Goal: Communication & Community: Answer question/provide support

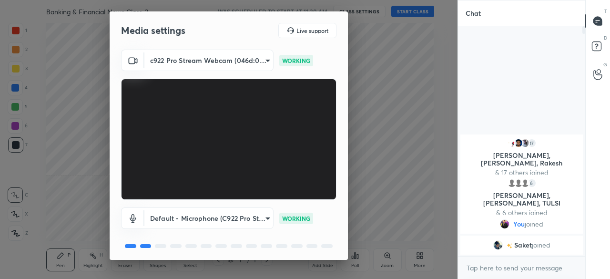
scroll to position [33, 0]
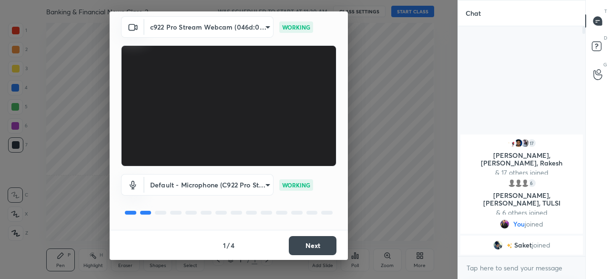
click at [307, 240] on button "Next" at bounding box center [313, 245] width 48 height 19
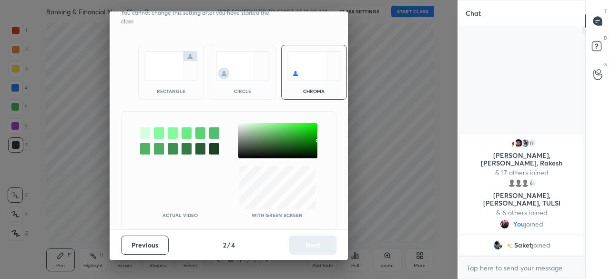
scroll to position [0, 0]
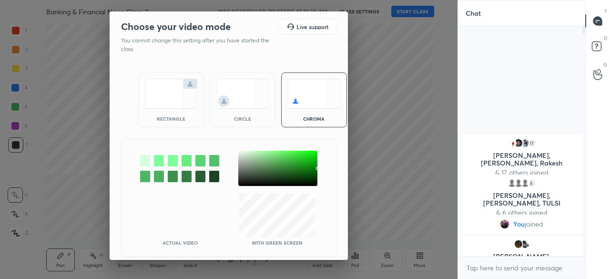
click at [166, 100] on img at bounding box center [170, 94] width 53 height 30
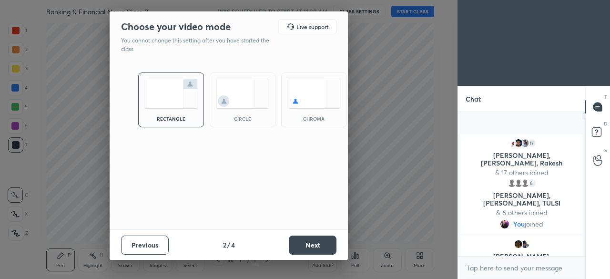
scroll to position [62, 124]
click at [322, 246] on button "Next" at bounding box center [313, 245] width 48 height 19
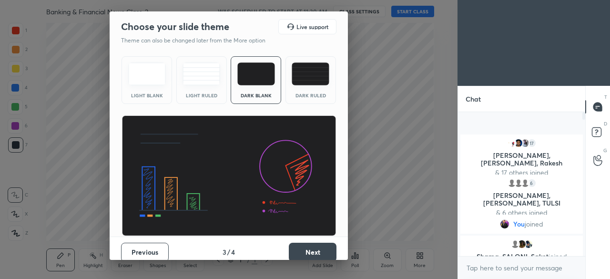
click at [309, 247] on button "Next" at bounding box center [313, 252] width 48 height 19
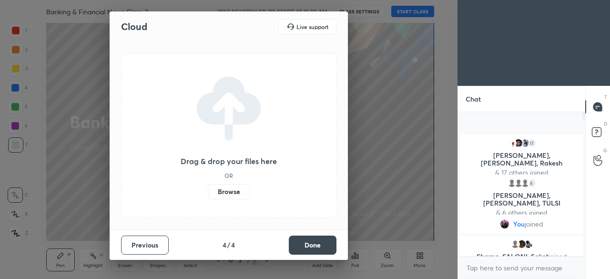
click at [231, 195] on label "Browse" at bounding box center [229, 191] width 42 height 15
click at [208, 195] on input "Browse" at bounding box center [208, 191] width 0 height 15
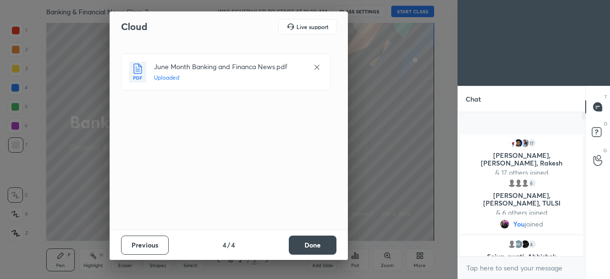
click at [304, 242] on button "Done" at bounding box center [313, 245] width 48 height 19
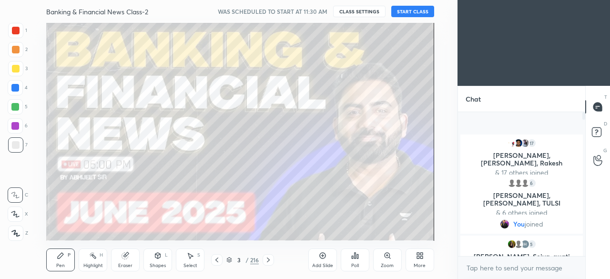
click at [232, 258] on icon at bounding box center [230, 260] width 6 height 6
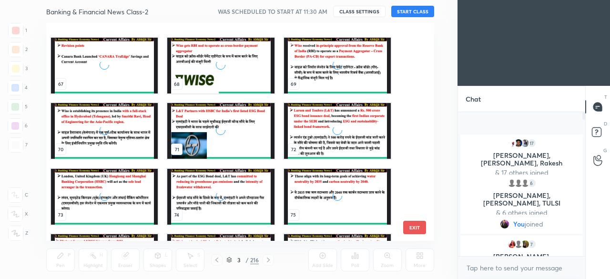
scroll to position [1551, 0]
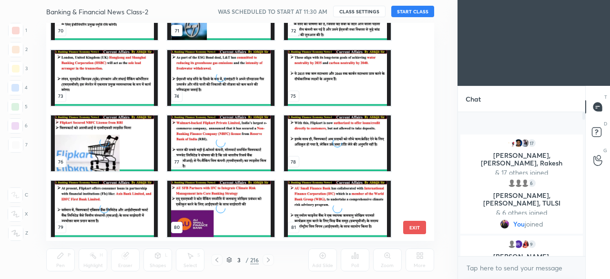
click at [420, 99] on div "70 71 72 73 74 75 76 77 78 79 80 81 82 83 84 EXIT" at bounding box center [240, 132] width 388 height 218
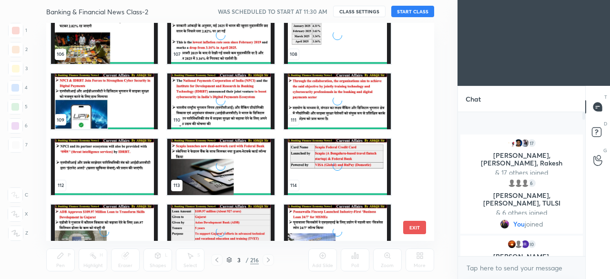
scroll to position [2331, 0]
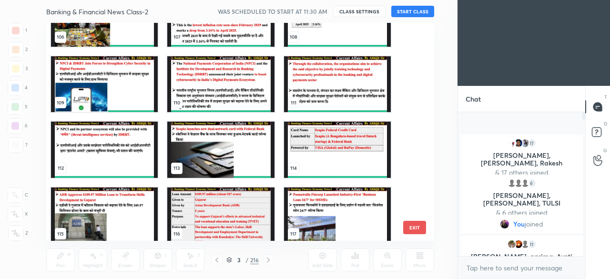
click at [124, 37] on img "grid" at bounding box center [104, 18] width 107 height 56
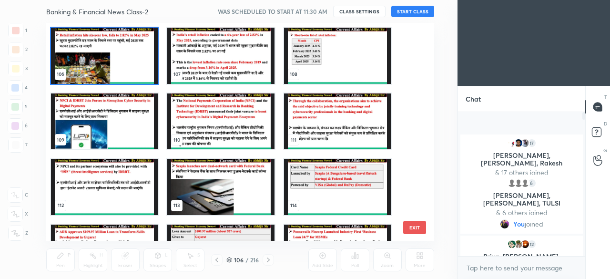
click at [124, 51] on img "grid" at bounding box center [104, 56] width 107 height 56
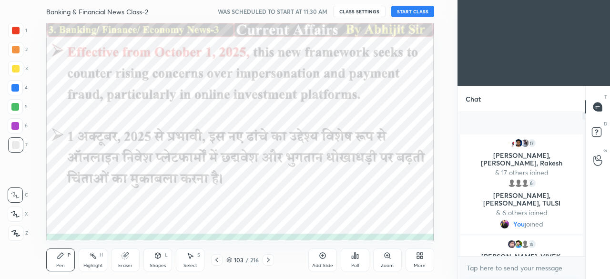
click at [217, 256] on icon at bounding box center [217, 260] width 8 height 8
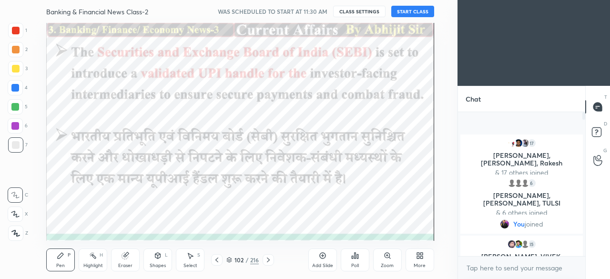
click at [217, 256] on icon at bounding box center [217, 260] width 8 height 8
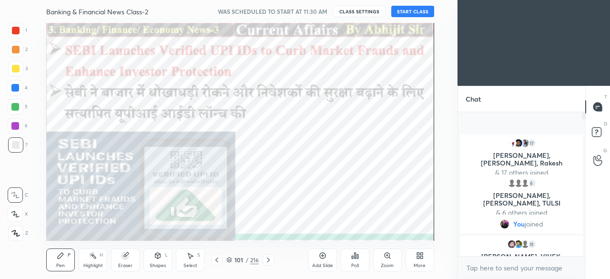
click at [217, 256] on icon at bounding box center [217, 260] width 8 height 8
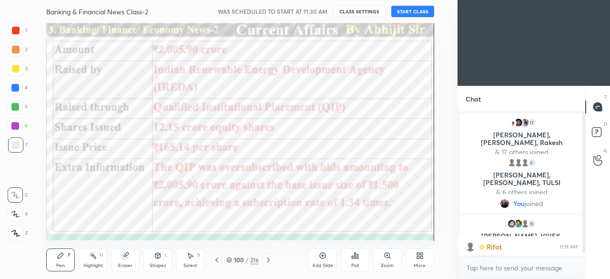
click at [217, 256] on icon at bounding box center [217, 260] width 8 height 8
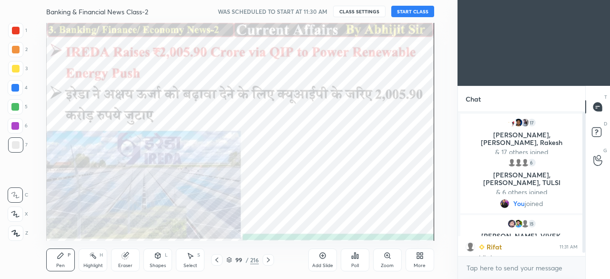
click at [217, 256] on icon at bounding box center [217, 260] width 8 height 8
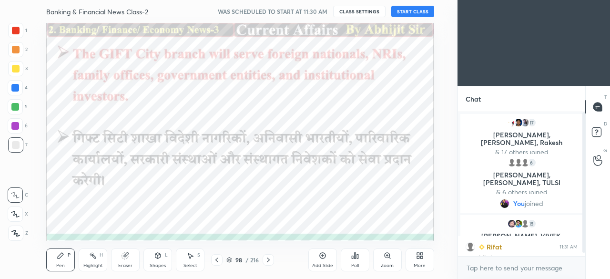
click at [217, 256] on icon at bounding box center [217, 260] width 8 height 8
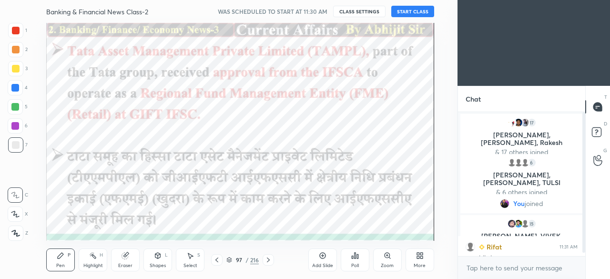
click at [217, 256] on icon at bounding box center [217, 260] width 8 height 8
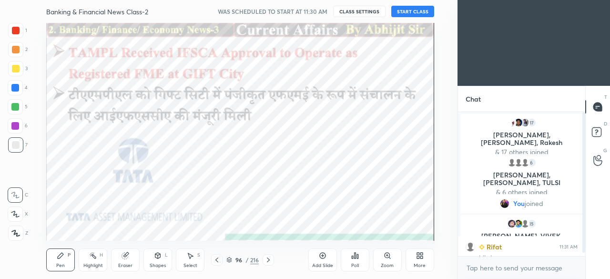
click at [217, 256] on icon at bounding box center [217, 260] width 8 height 8
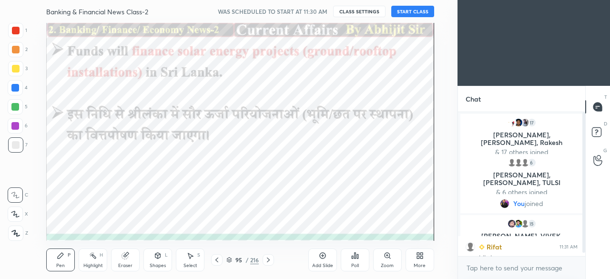
click at [217, 256] on icon at bounding box center [217, 260] width 8 height 8
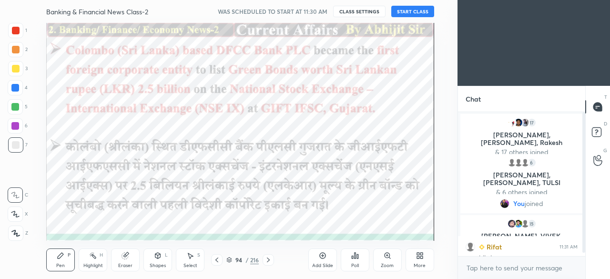
click at [217, 256] on icon at bounding box center [217, 260] width 8 height 8
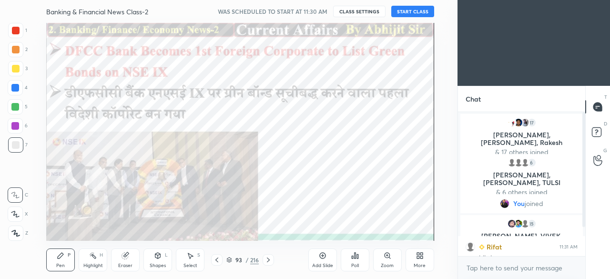
click at [217, 256] on icon at bounding box center [217, 260] width 8 height 8
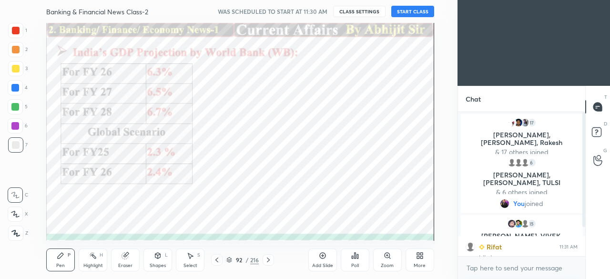
click at [217, 256] on icon at bounding box center [217, 260] width 8 height 8
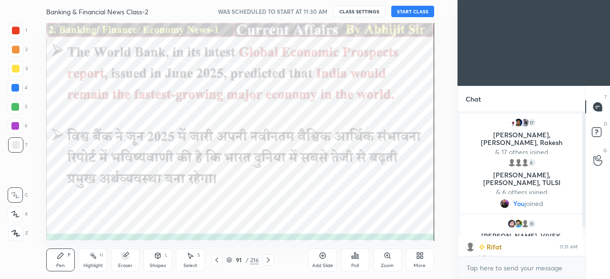
click at [217, 256] on icon at bounding box center [217, 260] width 8 height 8
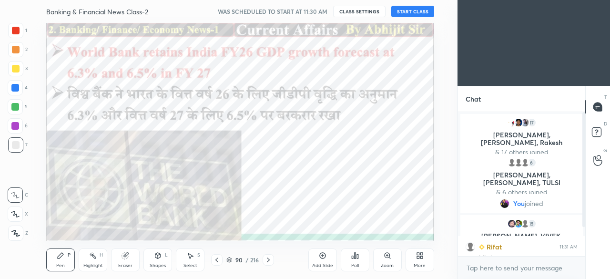
click at [217, 256] on icon at bounding box center [217, 260] width 8 height 8
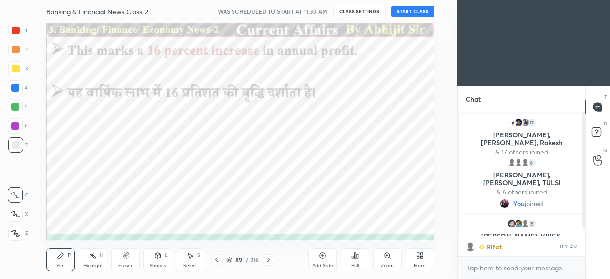
click at [217, 256] on icon at bounding box center [217, 260] width 8 height 8
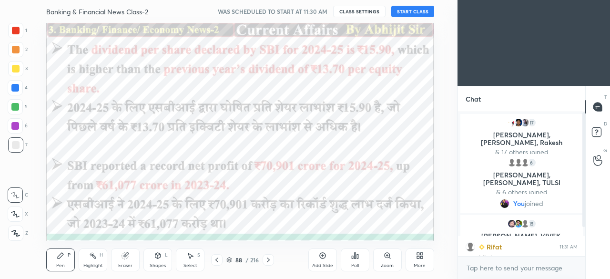
click at [269, 259] on icon at bounding box center [269, 260] width 8 height 8
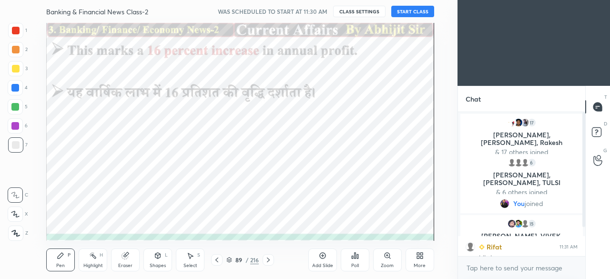
click at [269, 259] on icon at bounding box center [269, 260] width 8 height 8
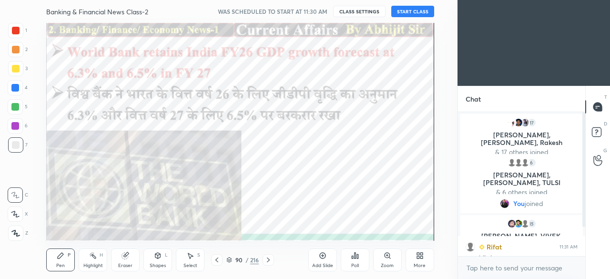
click at [269, 259] on icon at bounding box center [269, 260] width 8 height 8
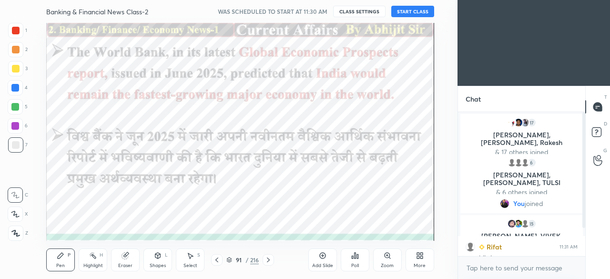
click at [269, 259] on icon at bounding box center [269, 260] width 8 height 8
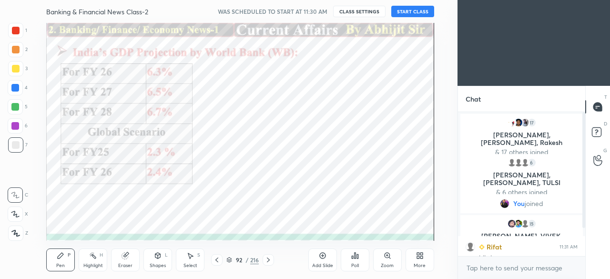
click at [269, 259] on icon at bounding box center [269, 260] width 8 height 8
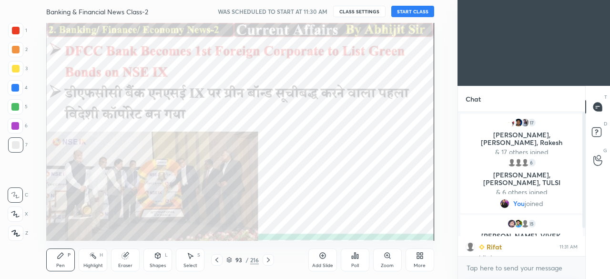
click at [417, 10] on button "START CLASS" at bounding box center [412, 11] width 43 height 11
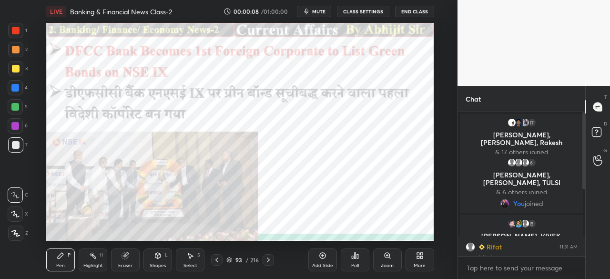
drag, startPoint x: 587, startPoint y: 158, endPoint x: 593, endPoint y: 221, distance: 63.7
click at [591, 229] on div "T Messages (T) D Doubts (D) G Raise Hand (G)" at bounding box center [598, 182] width 25 height 193
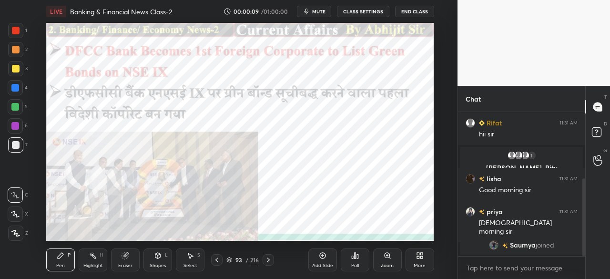
drag, startPoint x: 584, startPoint y: 174, endPoint x: 588, endPoint y: 248, distance: 74.5
click at [587, 247] on div "Chat 15 [PERSON_NAME], VIVEK, [PERSON_NAME] & 15 others joined Rifat 11:31 AM h…" at bounding box center [534, 182] width 153 height 193
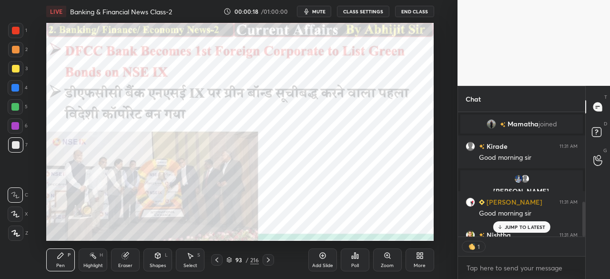
scroll to position [3, 3]
click at [515, 226] on p "JUMP TO LATEST" at bounding box center [525, 227] width 41 height 6
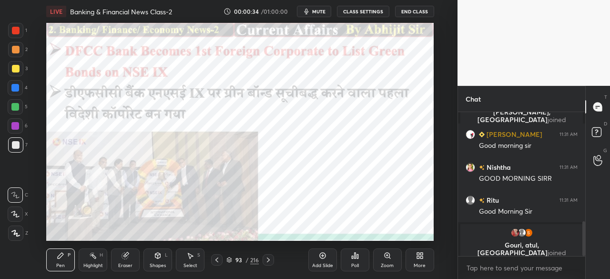
scroll to position [459, 0]
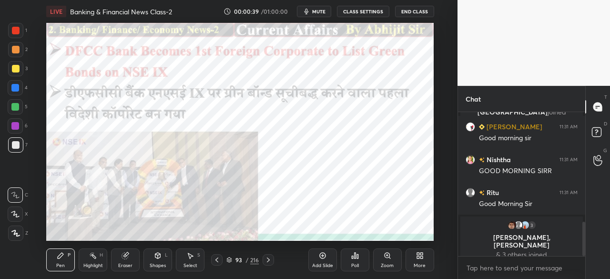
click at [16, 89] on div at bounding box center [15, 88] width 8 height 8
click at [17, 235] on icon at bounding box center [16, 233] width 8 height 6
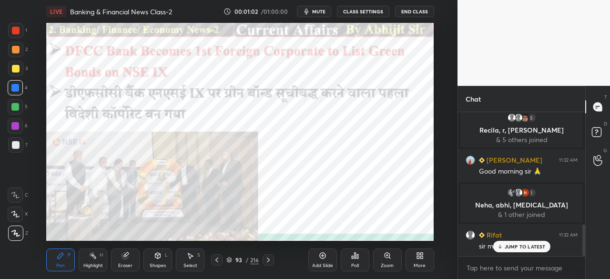
scroll to position [514, 0]
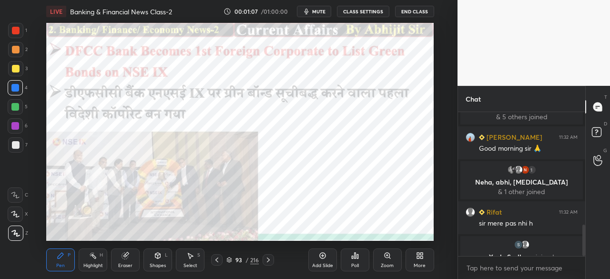
click at [268, 260] on icon at bounding box center [269, 260] width 8 height 8
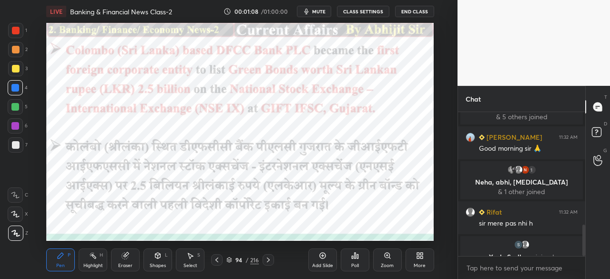
click at [218, 260] on icon at bounding box center [217, 260] width 8 height 8
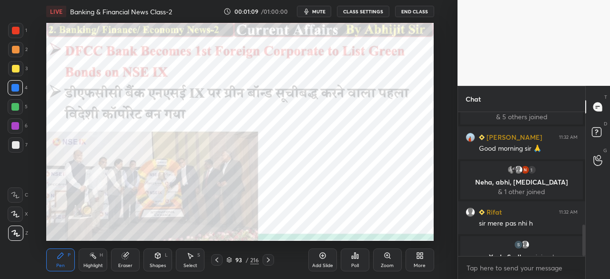
click at [268, 261] on icon at bounding box center [269, 260] width 8 height 8
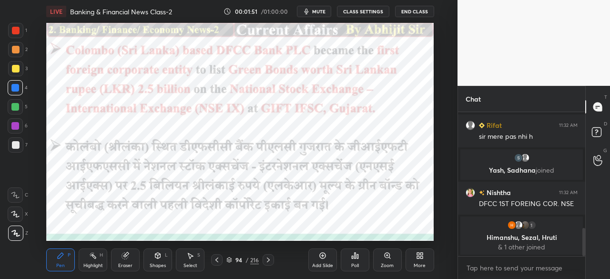
scroll to position [615, 0]
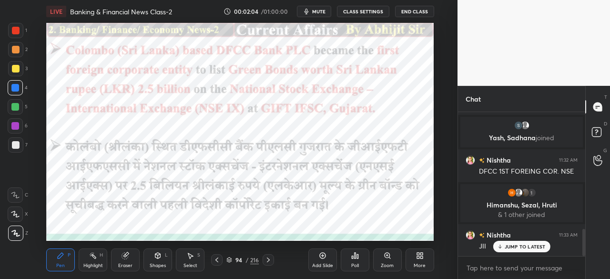
click at [268, 257] on icon at bounding box center [269, 260] width 8 height 8
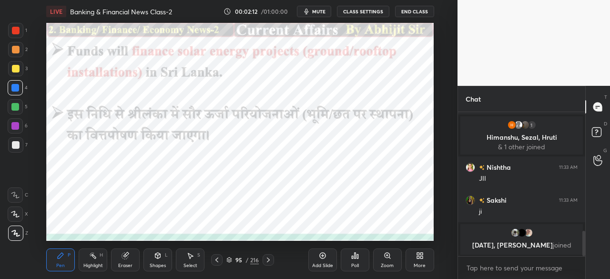
scroll to position [690, 0]
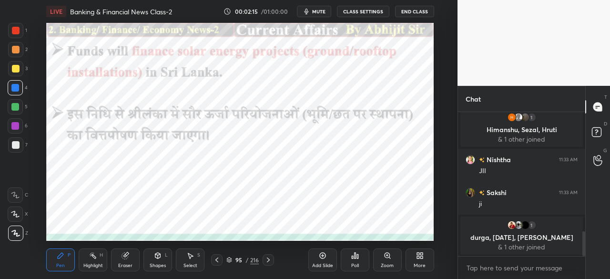
click at [269, 263] on icon at bounding box center [269, 260] width 8 height 8
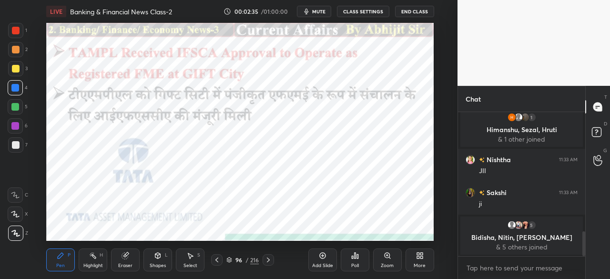
scroll to position [706, 0]
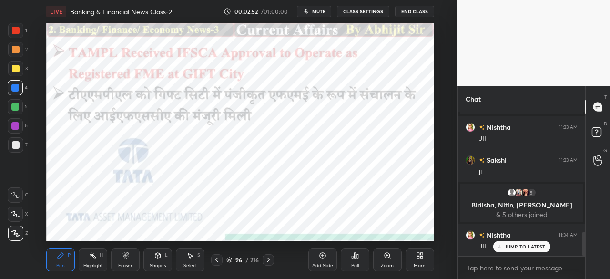
click at [270, 258] on icon at bounding box center [269, 260] width 8 height 8
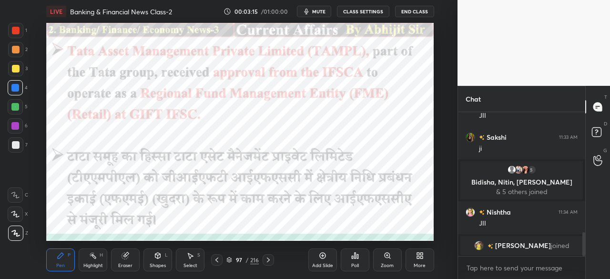
scroll to position [740, 0]
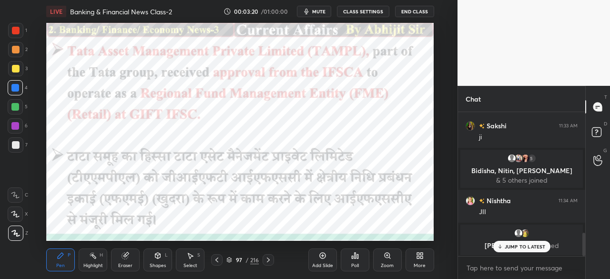
click at [271, 259] on icon at bounding box center [269, 260] width 8 height 8
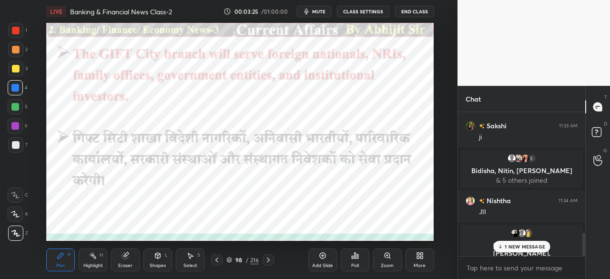
click at [217, 262] on icon at bounding box center [217, 260] width 8 height 8
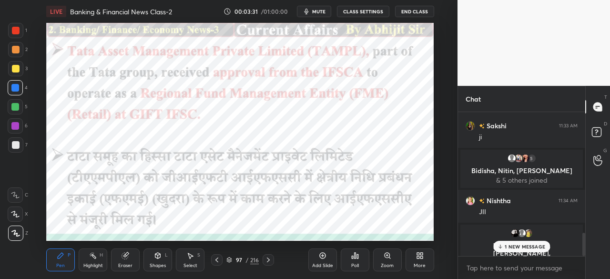
click at [267, 260] on icon at bounding box center [269, 260] width 8 height 8
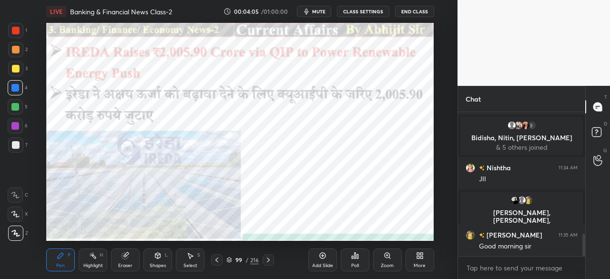
scroll to position [788, 0]
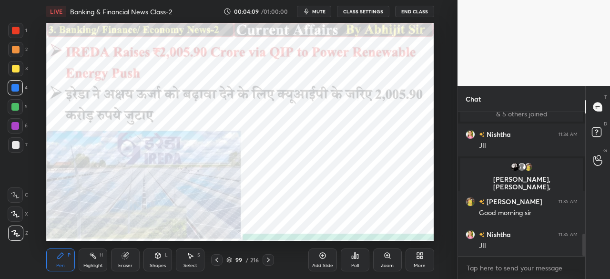
click at [270, 260] on icon at bounding box center [268, 260] width 3 height 5
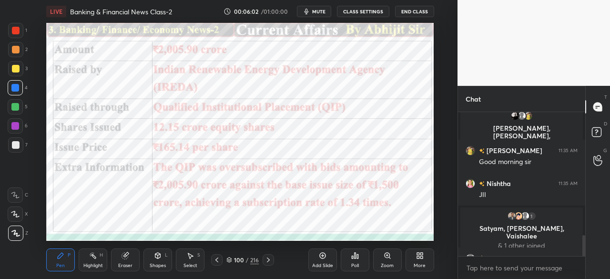
scroll to position [854, 0]
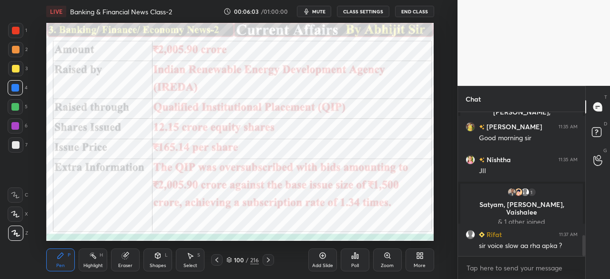
click at [268, 262] on icon at bounding box center [269, 260] width 8 height 8
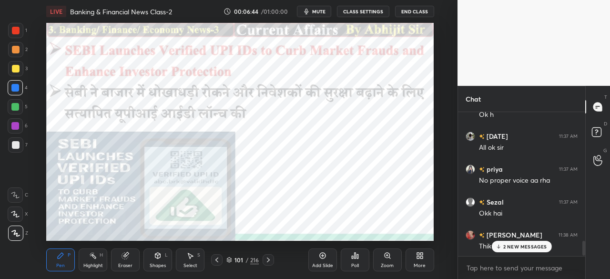
scroll to position [1252, 0]
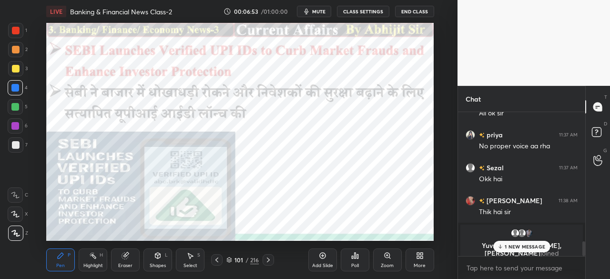
click at [268, 259] on icon at bounding box center [269, 260] width 8 height 8
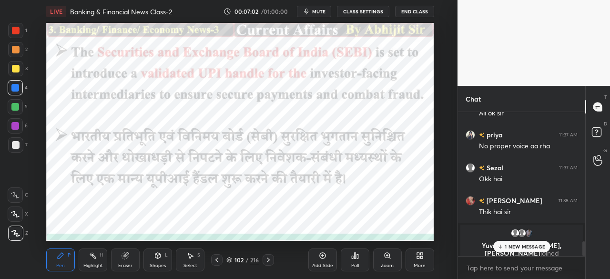
scroll to position [1294, 0]
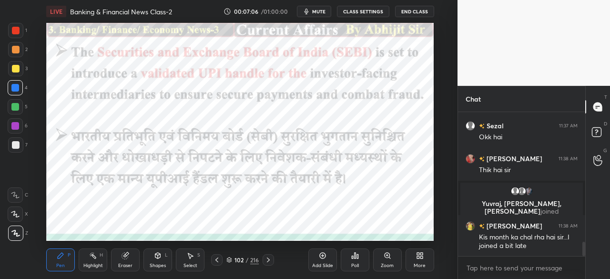
click at [267, 259] on icon at bounding box center [269, 260] width 8 height 8
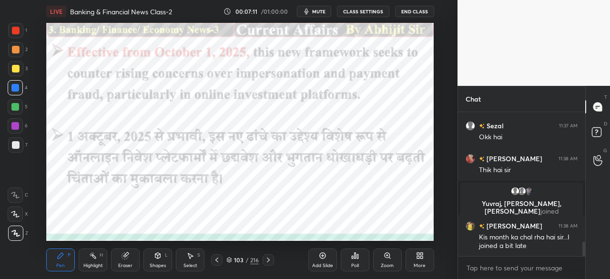
click at [267, 259] on icon at bounding box center [269, 260] width 8 height 8
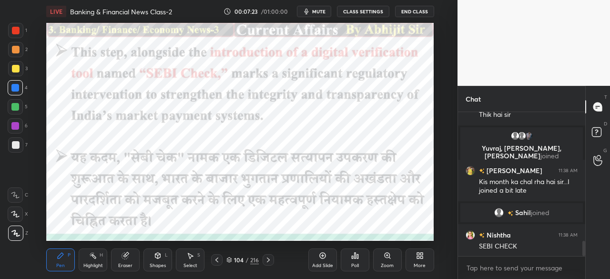
scroll to position [1262, 0]
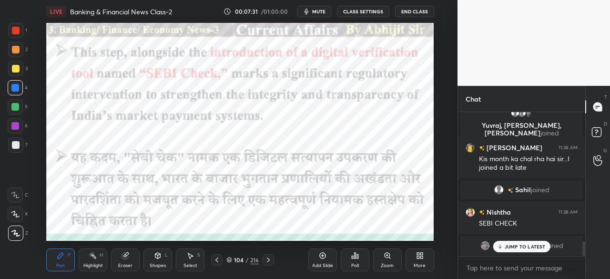
click at [269, 258] on icon at bounding box center [269, 260] width 8 height 8
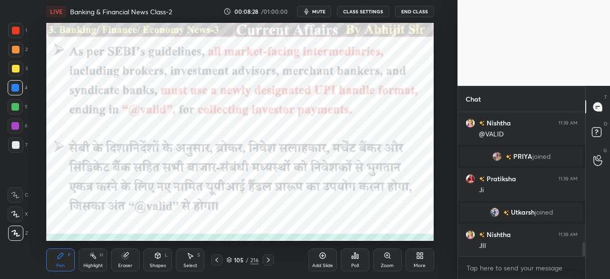
scroll to position [1414, 0]
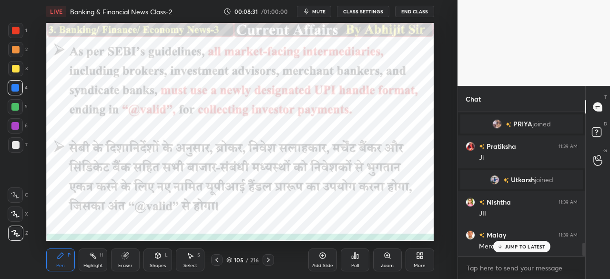
drag, startPoint x: 525, startPoint y: 248, endPoint x: 360, endPoint y: 252, distance: 166.0
click at [525, 248] on p "JUMP TO LATEST" at bounding box center [525, 247] width 41 height 6
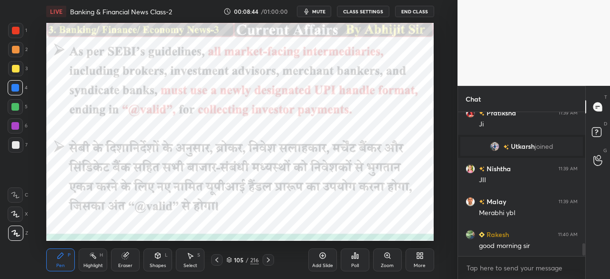
scroll to position [1480, 0]
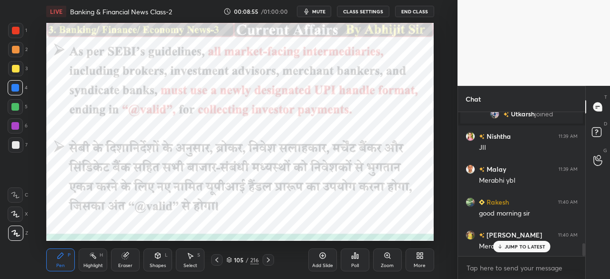
click at [216, 256] on icon at bounding box center [217, 260] width 8 height 8
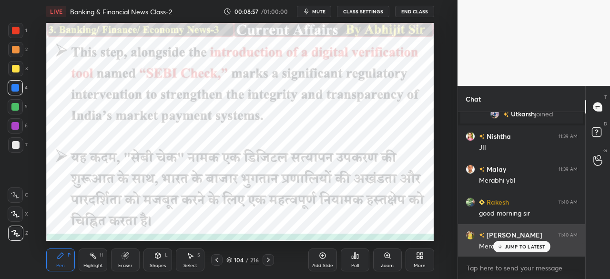
click at [533, 247] on p "JUMP TO LATEST" at bounding box center [525, 247] width 41 height 6
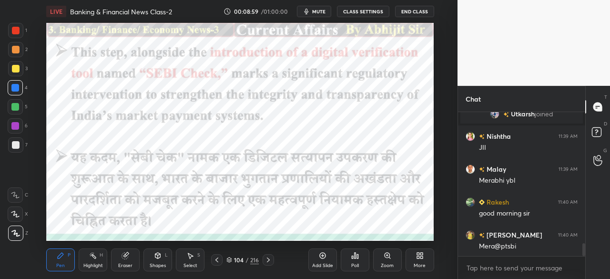
click at [268, 261] on icon at bounding box center [269, 260] width 8 height 8
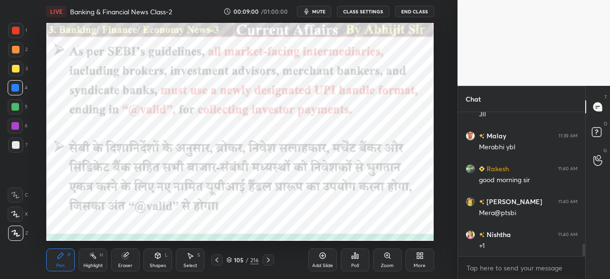
scroll to position [1536, 0]
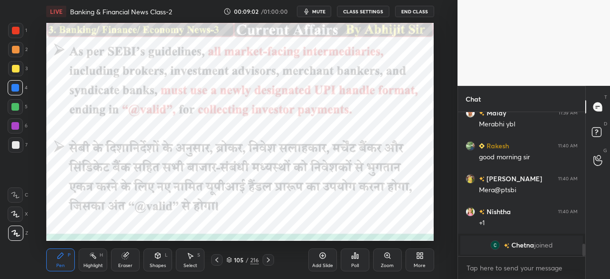
click at [268, 262] on icon at bounding box center [268, 260] width 3 height 5
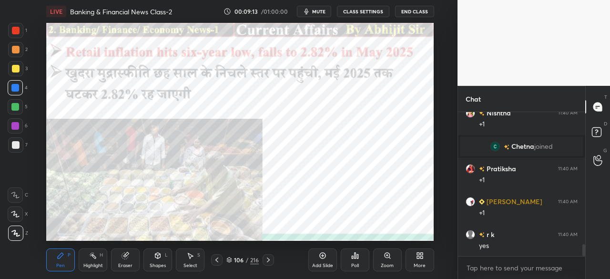
scroll to position [1605, 0]
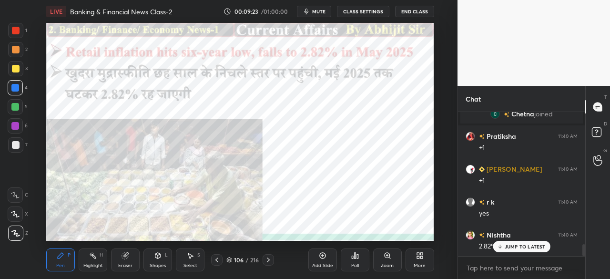
click at [266, 258] on icon at bounding box center [269, 260] width 8 height 8
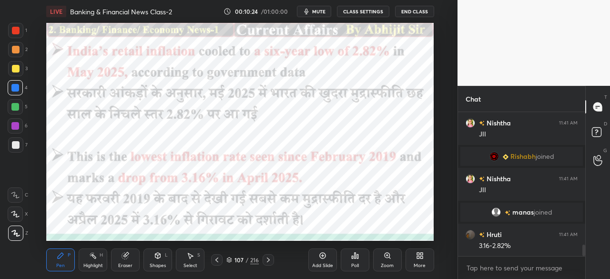
scroll to position [1742, 0]
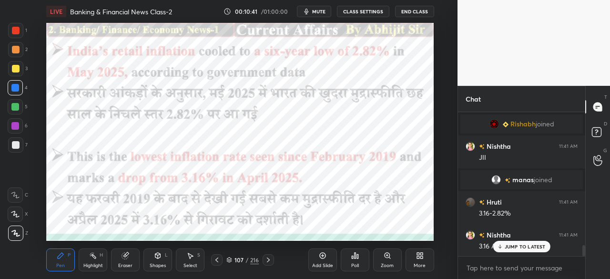
click at [269, 261] on icon at bounding box center [269, 260] width 8 height 8
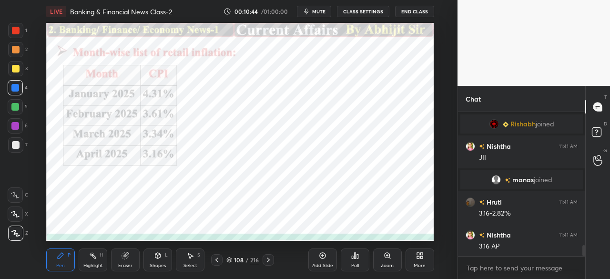
scroll to position [1765, 0]
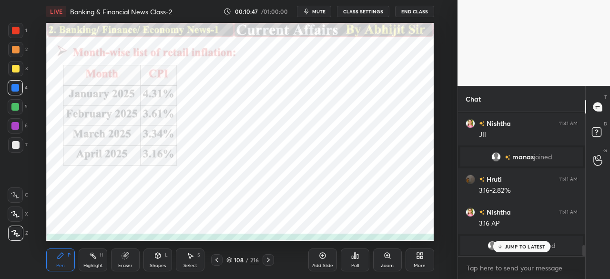
click at [216, 258] on icon at bounding box center [217, 260] width 8 height 8
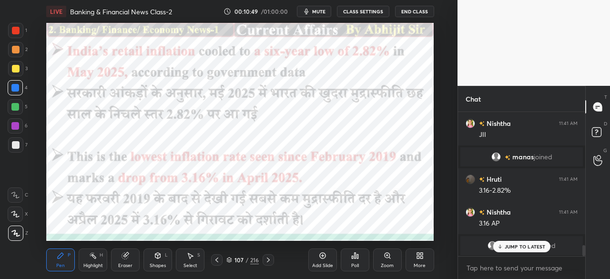
click at [271, 266] on div at bounding box center [268, 259] width 11 height 11
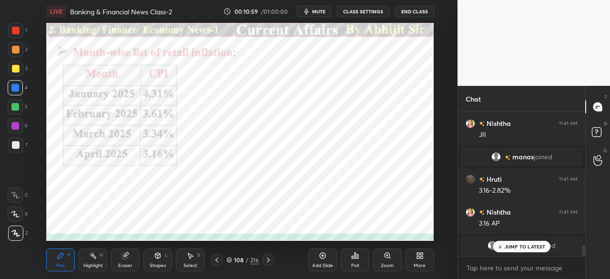
click at [216, 258] on icon at bounding box center [217, 260] width 8 height 8
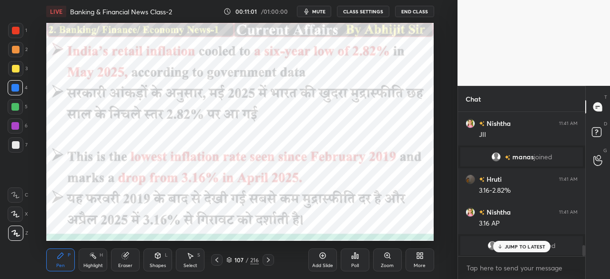
click at [268, 262] on icon at bounding box center [269, 260] width 8 height 8
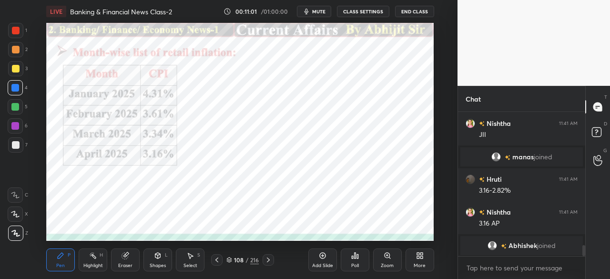
scroll to position [1799, 0]
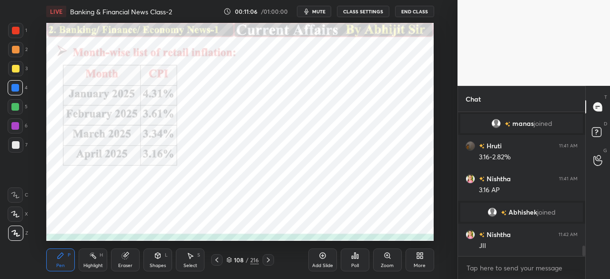
click at [269, 262] on icon at bounding box center [269, 260] width 8 height 8
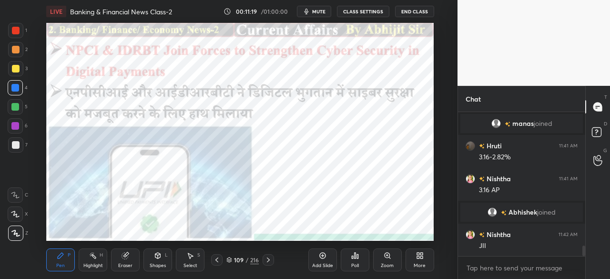
scroll to position [1808, 0]
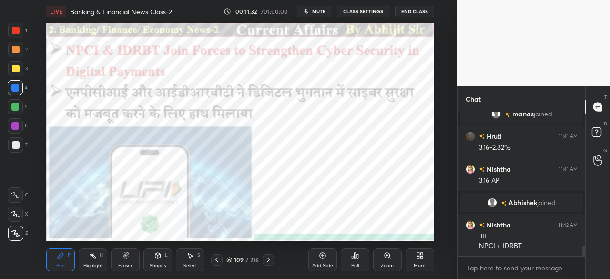
click at [268, 258] on icon at bounding box center [269, 260] width 8 height 8
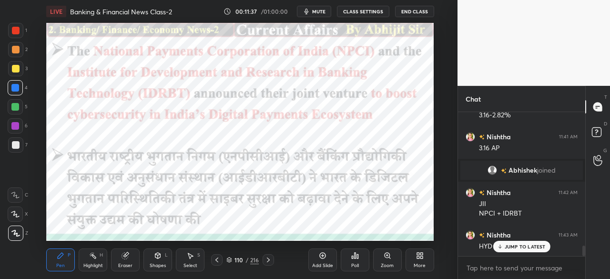
scroll to position [1874, 0]
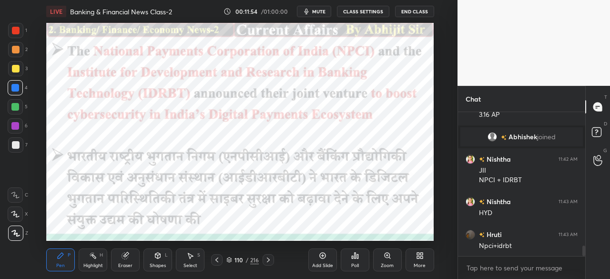
click at [271, 261] on icon at bounding box center [269, 260] width 8 height 8
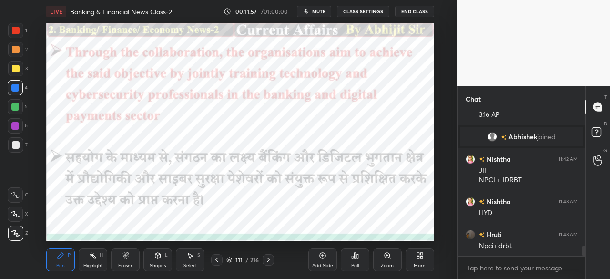
click at [270, 260] on icon at bounding box center [269, 260] width 8 height 8
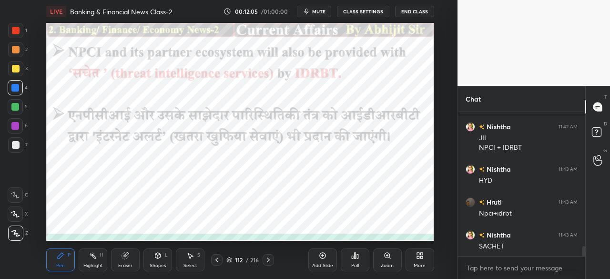
scroll to position [1940, 0]
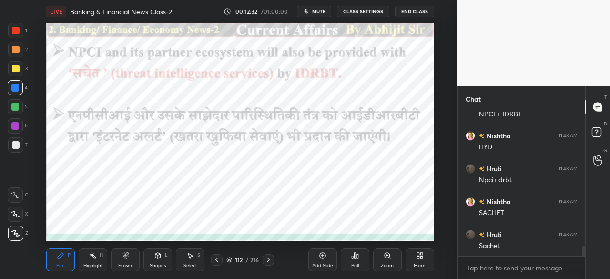
click at [270, 261] on icon at bounding box center [269, 260] width 8 height 8
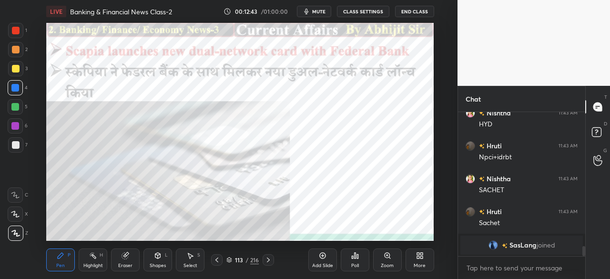
scroll to position [1934, 0]
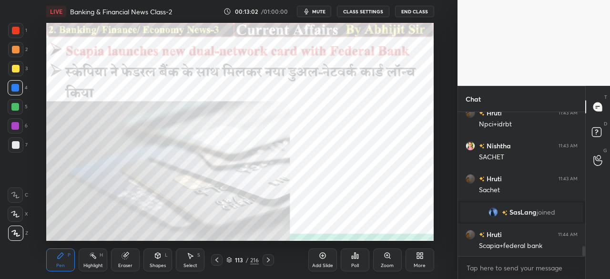
click at [270, 262] on icon at bounding box center [269, 260] width 8 height 8
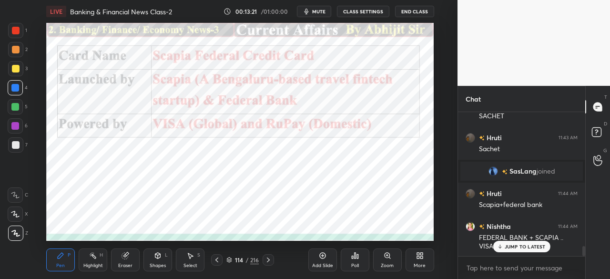
scroll to position [2009, 0]
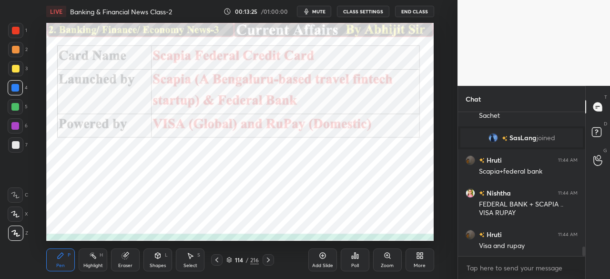
click at [217, 262] on icon at bounding box center [217, 260] width 8 height 8
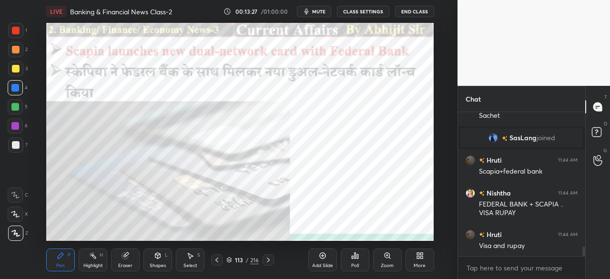
click at [267, 258] on icon at bounding box center [269, 260] width 8 height 8
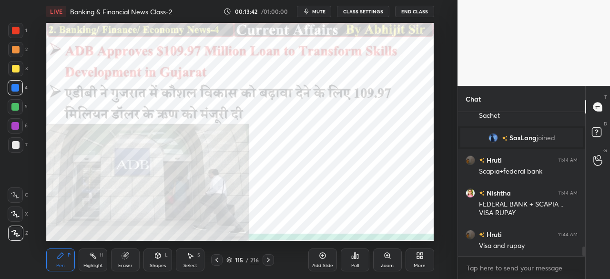
scroll to position [2041, 0]
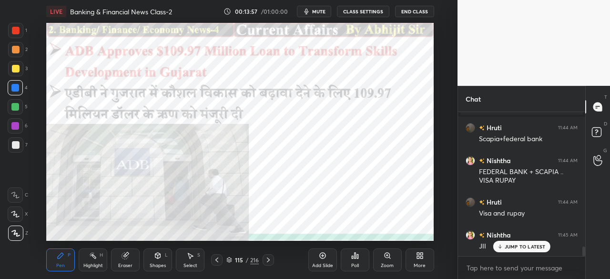
click at [265, 255] on div at bounding box center [268, 259] width 11 height 11
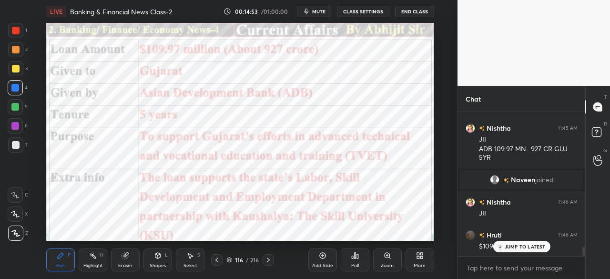
scroll to position [2181, 0]
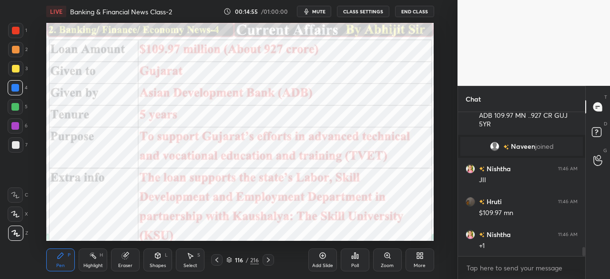
click at [268, 262] on icon at bounding box center [269, 260] width 8 height 8
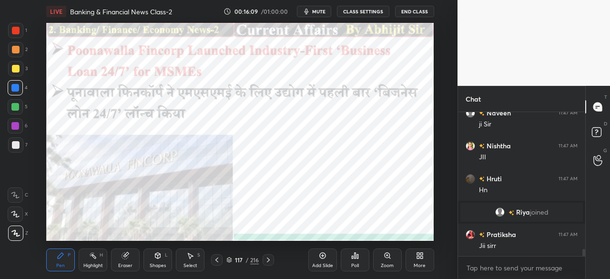
scroll to position [2783, 0]
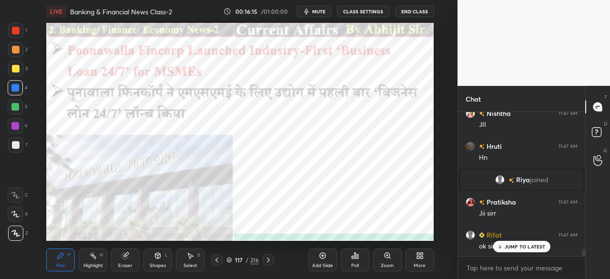
click at [269, 261] on icon at bounding box center [269, 260] width 8 height 8
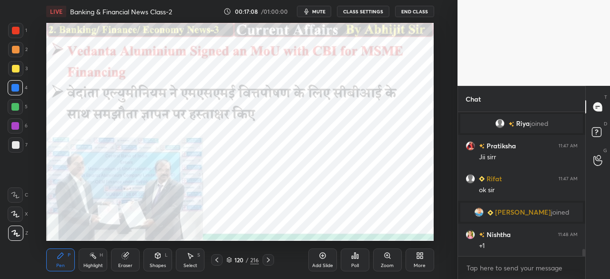
scroll to position [2857, 0]
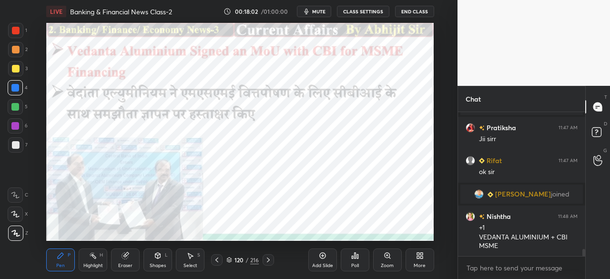
click at [269, 259] on icon at bounding box center [269, 260] width 8 height 8
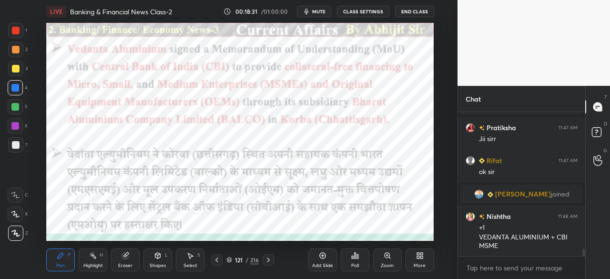
click at [217, 259] on icon at bounding box center [217, 260] width 8 height 8
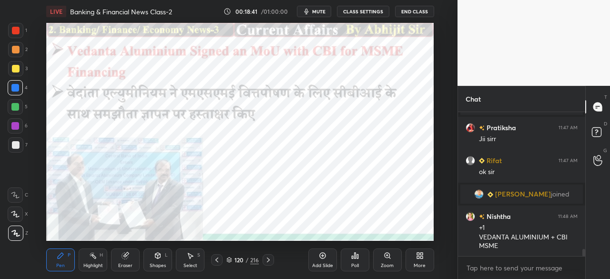
scroll to position [2890, 0]
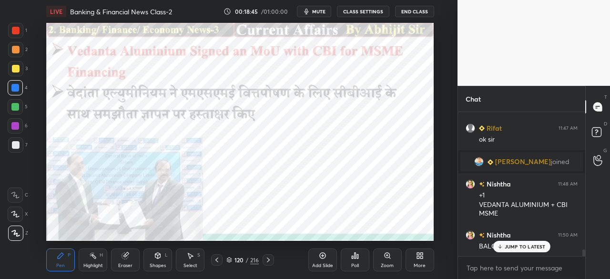
click at [269, 261] on icon at bounding box center [268, 260] width 3 height 5
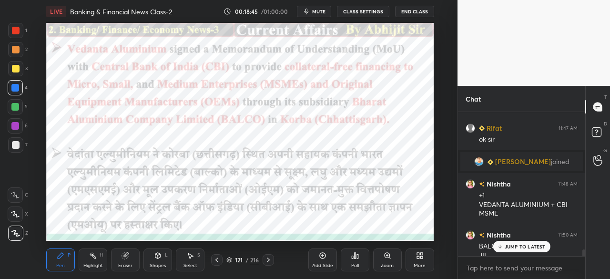
scroll to position [2899, 0]
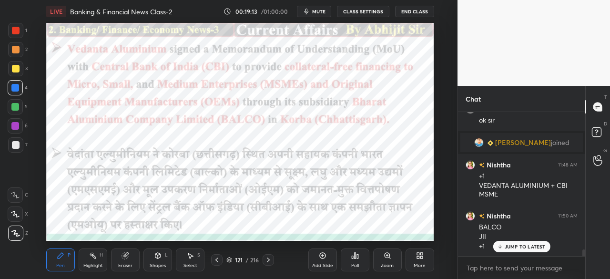
click at [268, 260] on icon at bounding box center [269, 260] width 8 height 8
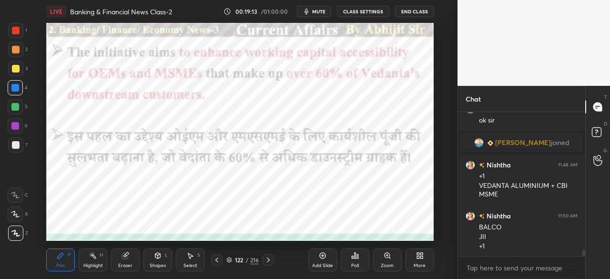
scroll to position [2942, 0]
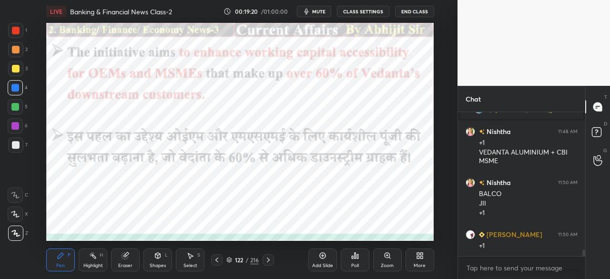
click at [266, 259] on icon at bounding box center [269, 260] width 8 height 8
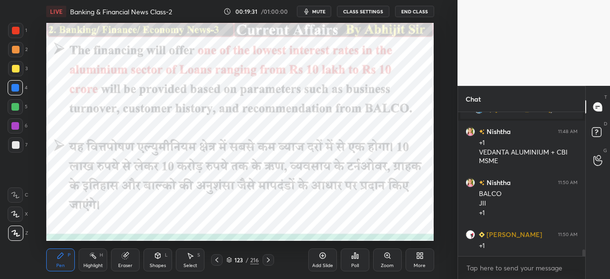
scroll to position [2975, 0]
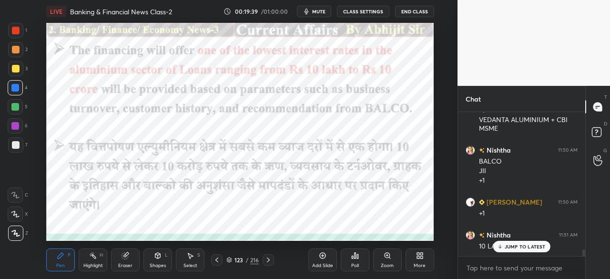
click at [266, 262] on icon at bounding box center [269, 260] width 8 height 8
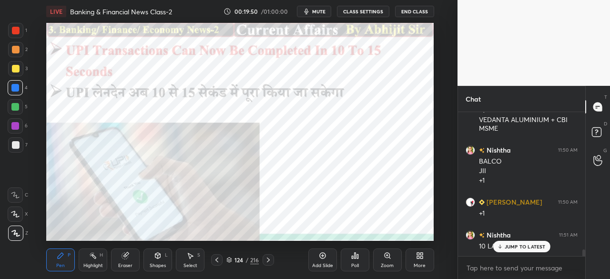
scroll to position [3008, 0]
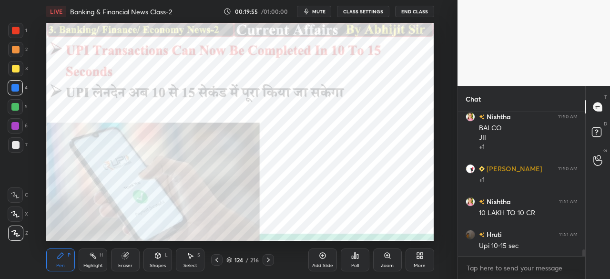
click at [268, 259] on icon at bounding box center [269, 260] width 8 height 8
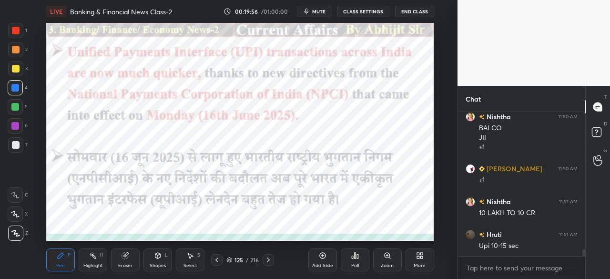
scroll to position [3018, 0]
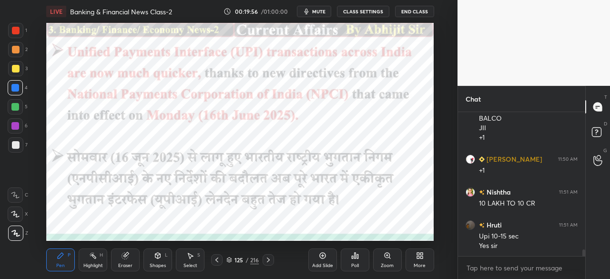
click at [268, 259] on icon at bounding box center [268, 260] width 3 height 5
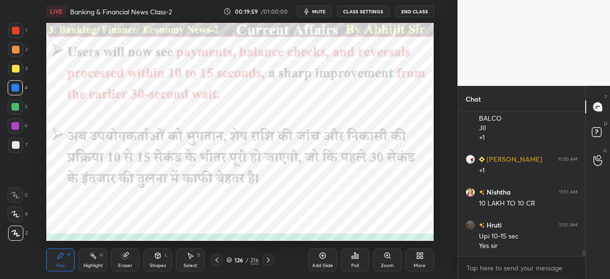
click at [220, 260] on icon at bounding box center [217, 260] width 8 height 8
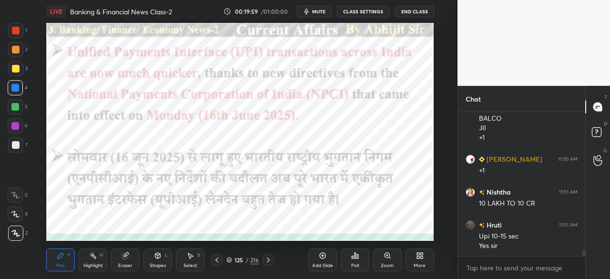
click at [219, 259] on icon at bounding box center [217, 260] width 8 height 8
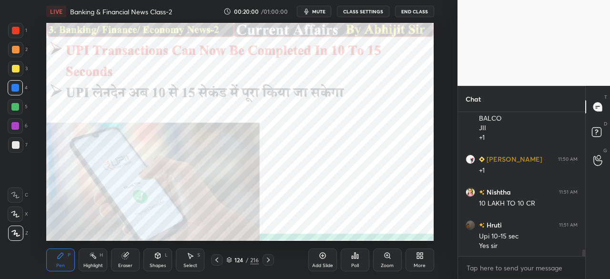
scroll to position [3050, 0]
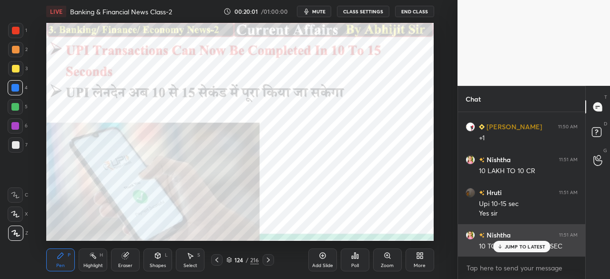
drag, startPoint x: 520, startPoint y: 248, endPoint x: 476, endPoint y: 244, distance: 44.6
click at [520, 248] on p "JUMP TO LATEST" at bounding box center [525, 247] width 41 height 6
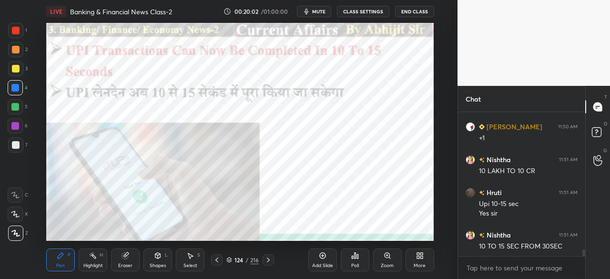
click at [272, 260] on icon at bounding box center [269, 260] width 8 height 8
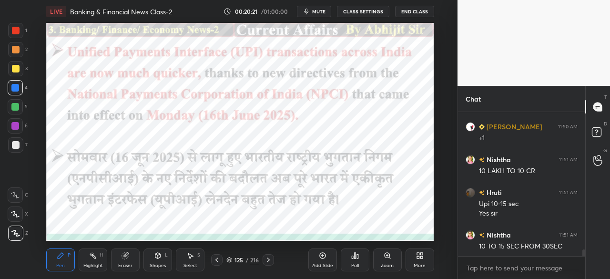
click at [271, 260] on icon at bounding box center [269, 260] width 8 height 8
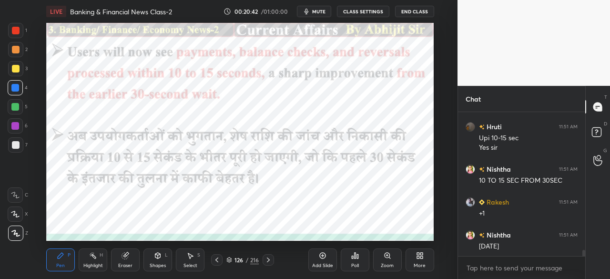
scroll to position [3149, 0]
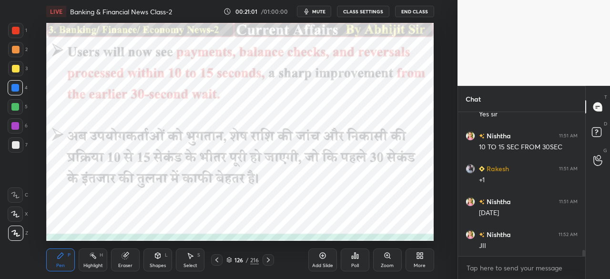
click at [270, 259] on icon at bounding box center [269, 260] width 8 height 8
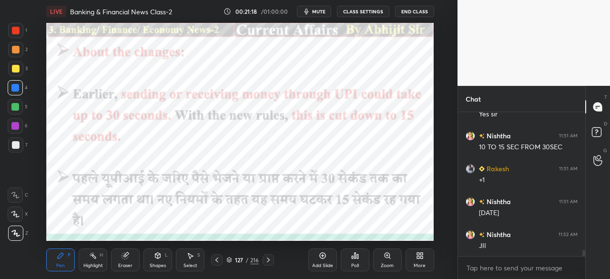
click at [220, 260] on icon at bounding box center [217, 260] width 8 height 8
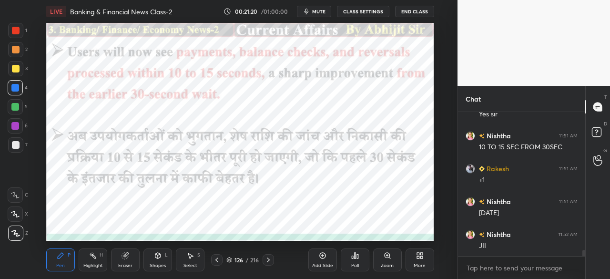
drag, startPoint x: 270, startPoint y: 264, endPoint x: 262, endPoint y: 262, distance: 8.0
click at [270, 263] on div at bounding box center [268, 259] width 11 height 11
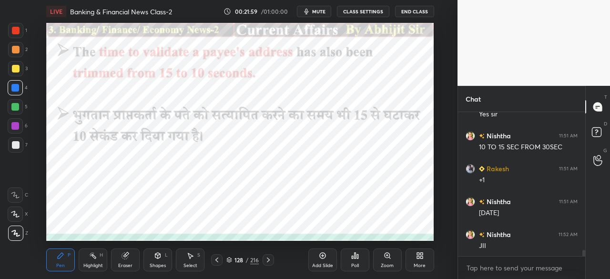
scroll to position [3182, 0]
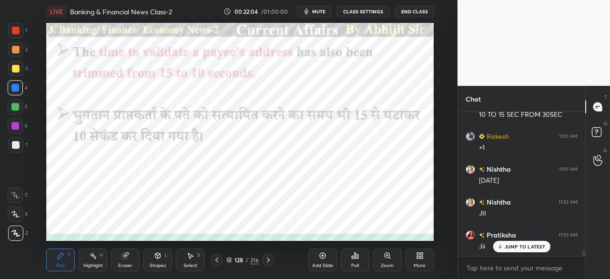
click at [268, 260] on icon at bounding box center [269, 260] width 8 height 8
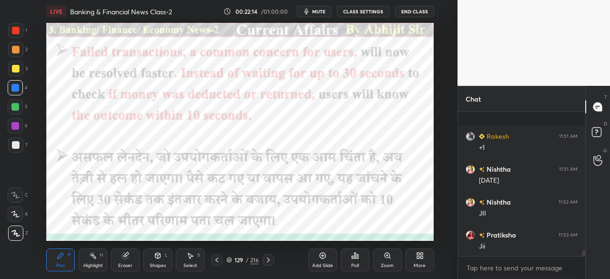
scroll to position [3232, 0]
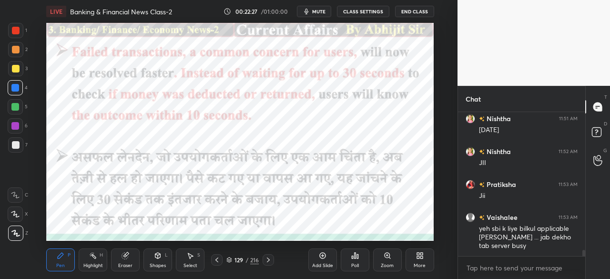
click at [218, 262] on icon at bounding box center [217, 260] width 3 height 5
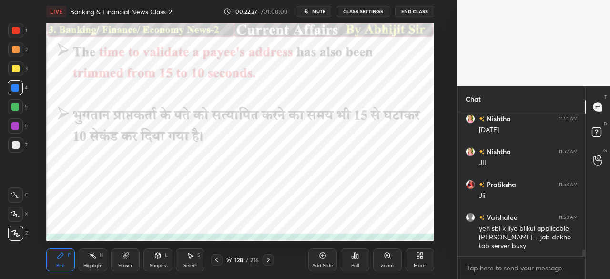
click at [218, 260] on icon at bounding box center [217, 260] width 8 height 8
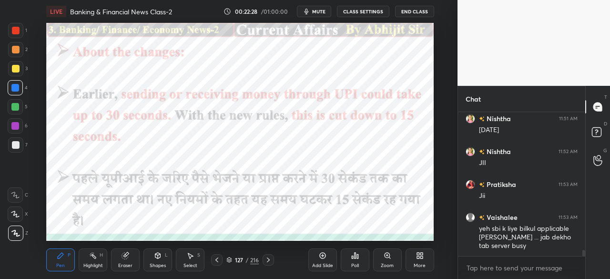
click at [219, 260] on icon at bounding box center [217, 260] width 8 height 8
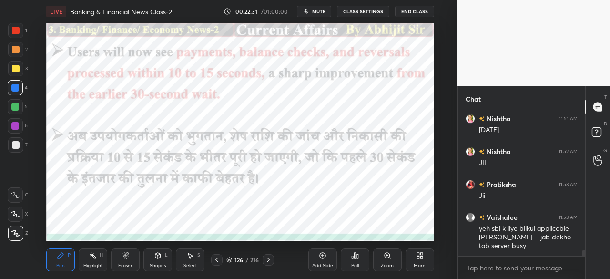
click at [271, 263] on icon at bounding box center [269, 260] width 8 height 8
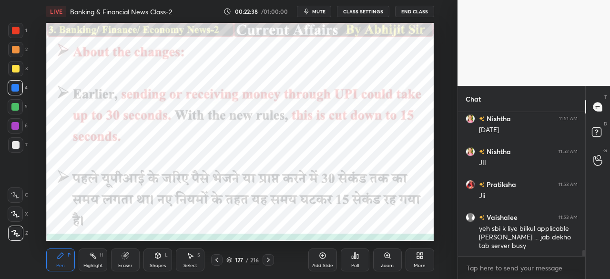
click at [268, 260] on icon at bounding box center [269, 260] width 8 height 8
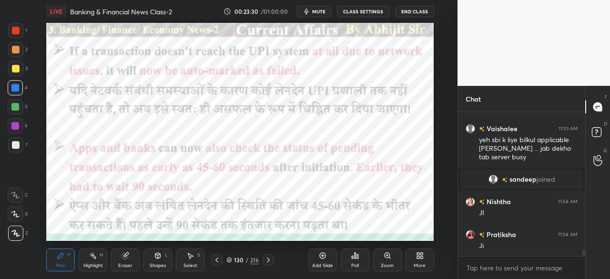
scroll to position [3226, 0]
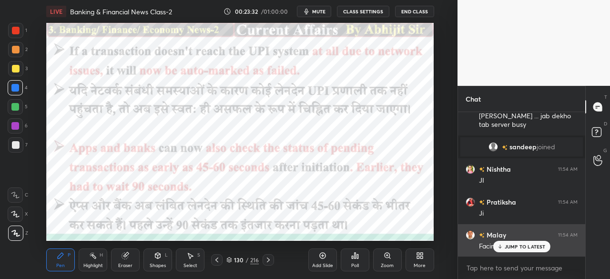
drag, startPoint x: 520, startPoint y: 247, endPoint x: 508, endPoint y: 245, distance: 12.1
click at [520, 247] on p "JUMP TO LATEST" at bounding box center [525, 247] width 41 height 6
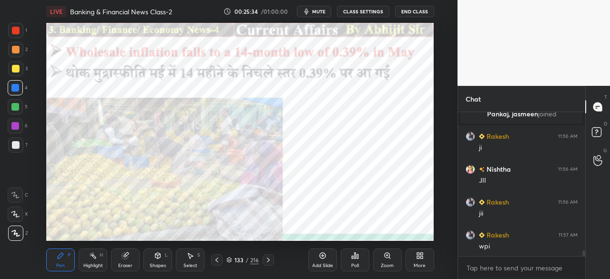
scroll to position [3458, 0]
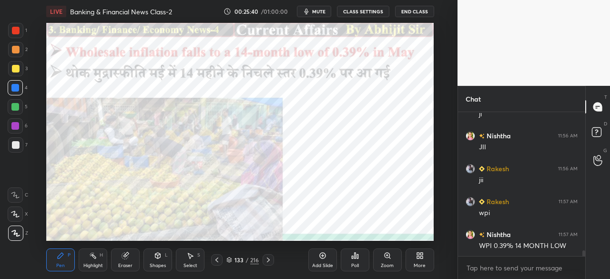
click at [268, 258] on icon at bounding box center [269, 260] width 8 height 8
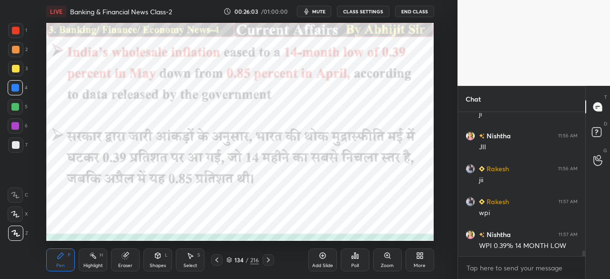
click at [268, 257] on icon at bounding box center [269, 260] width 8 height 8
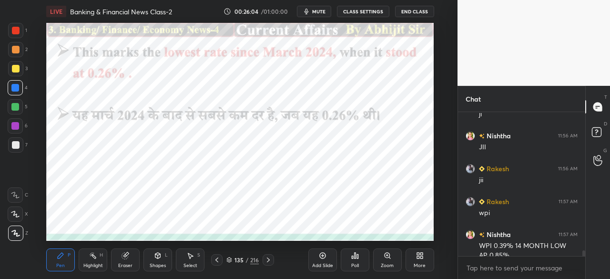
scroll to position [3468, 0]
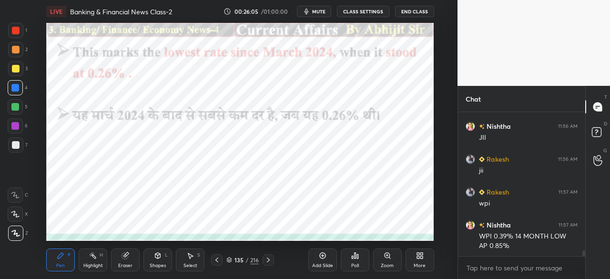
click at [266, 258] on div at bounding box center [268, 259] width 11 height 11
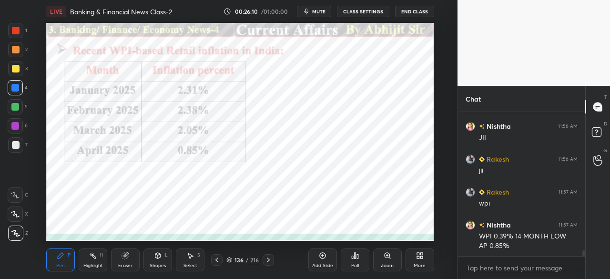
scroll to position [3500, 0]
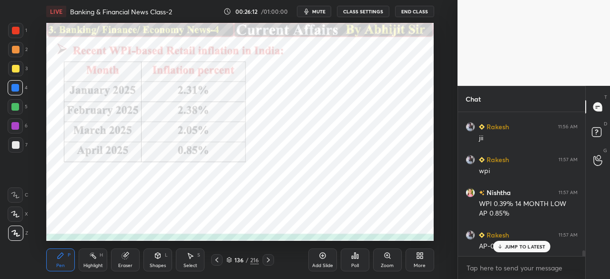
drag, startPoint x: 505, startPoint y: 246, endPoint x: 450, endPoint y: 233, distance: 56.7
click at [503, 245] on div "JUMP TO LATEST" at bounding box center [521, 246] width 57 height 11
click at [218, 258] on icon at bounding box center [217, 260] width 8 height 8
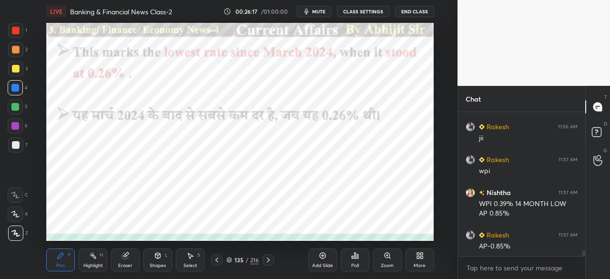
drag, startPoint x: 268, startPoint y: 258, endPoint x: 269, endPoint y: 253, distance: 5.3
click at [269, 258] on icon at bounding box center [269, 260] width 8 height 8
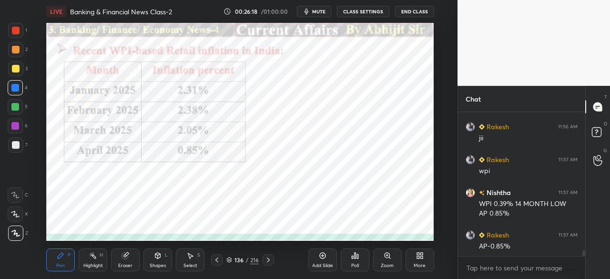
click at [216, 261] on icon at bounding box center [217, 260] width 3 height 5
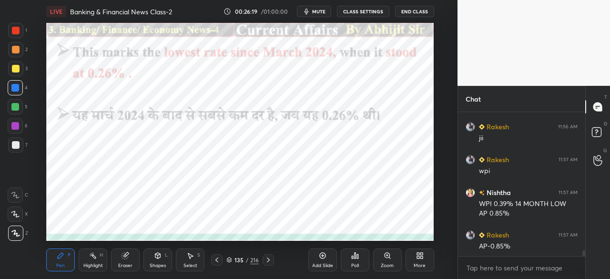
click at [218, 262] on icon at bounding box center [217, 260] width 8 height 8
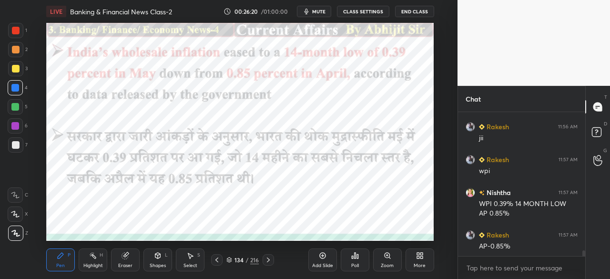
click at [268, 262] on icon at bounding box center [269, 260] width 8 height 8
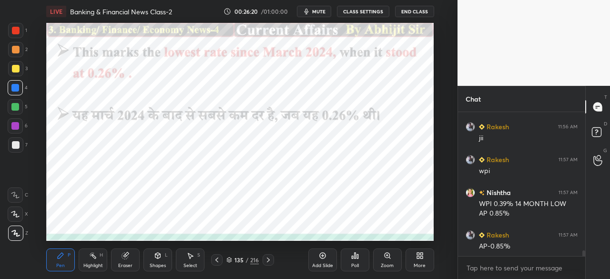
click at [271, 262] on icon at bounding box center [269, 260] width 8 height 8
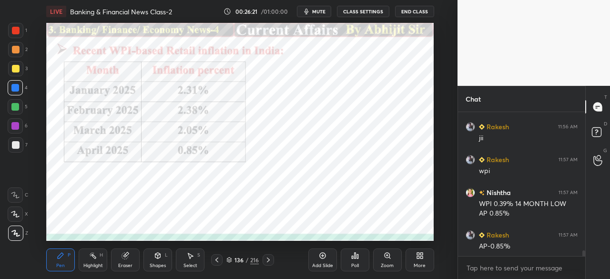
click at [270, 263] on icon at bounding box center [269, 260] width 8 height 8
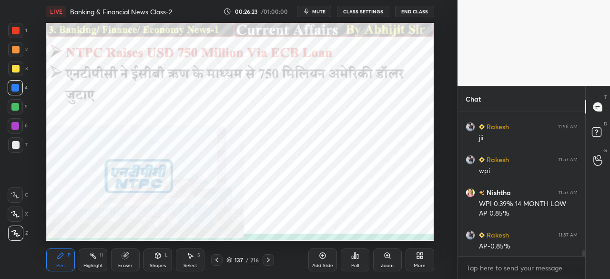
click at [16, 29] on div at bounding box center [16, 31] width 8 height 8
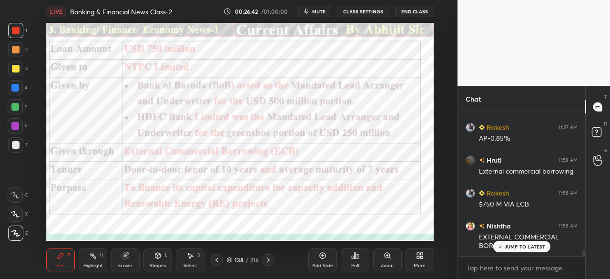
scroll to position [3640, 0]
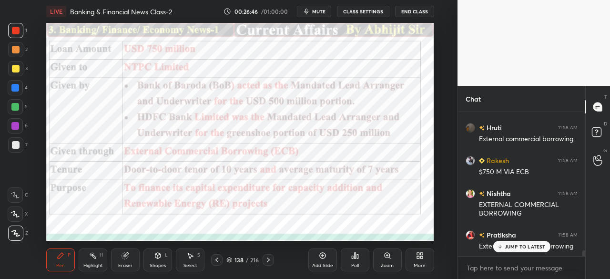
click at [16, 86] on div at bounding box center [15, 88] width 8 height 8
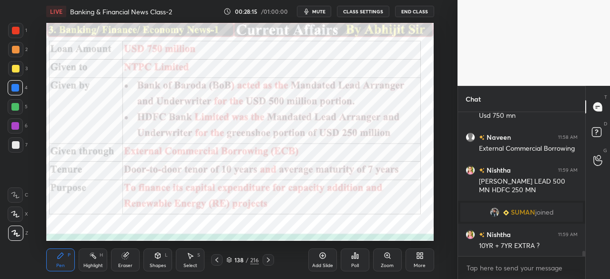
scroll to position [3869, 0]
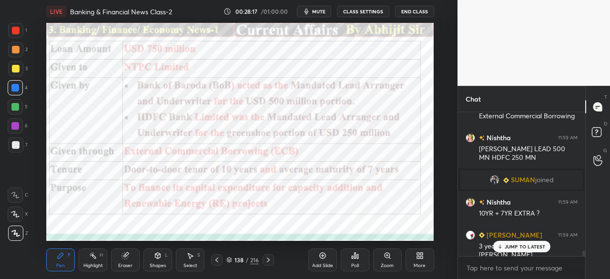
click at [505, 246] on div "JUMP TO LATEST" at bounding box center [521, 246] width 57 height 11
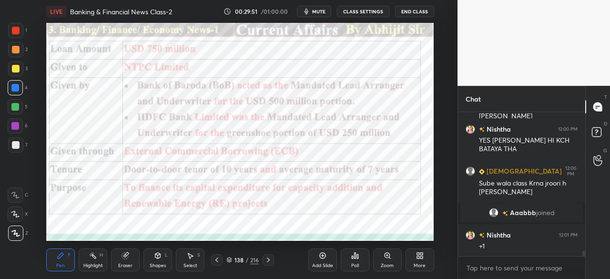
scroll to position [3815, 0]
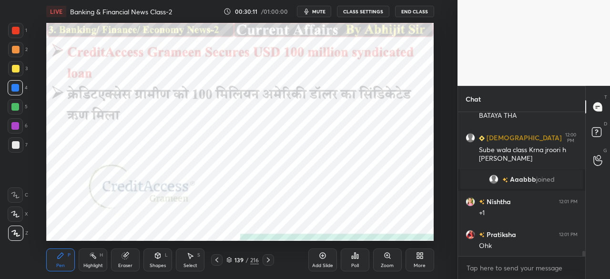
click at [15, 27] on div at bounding box center [16, 31] width 8 height 8
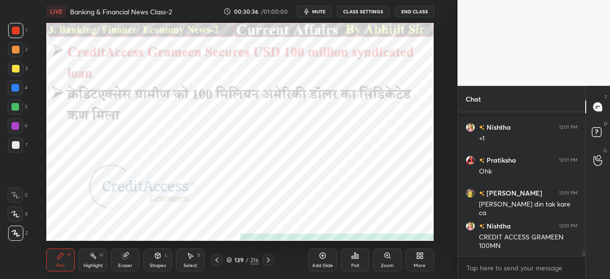
scroll to position [3922, 0]
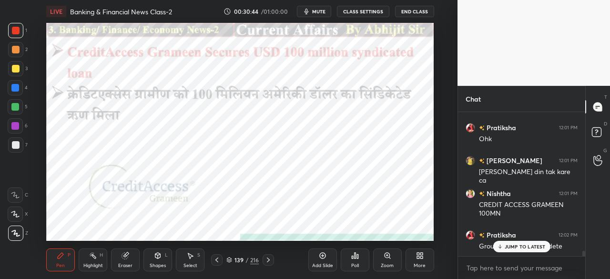
click at [271, 260] on icon at bounding box center [269, 260] width 8 height 8
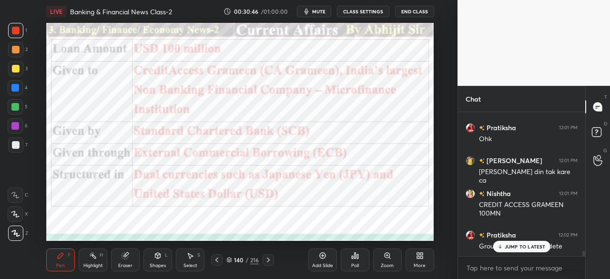
click at [14, 88] on div at bounding box center [15, 88] width 8 height 8
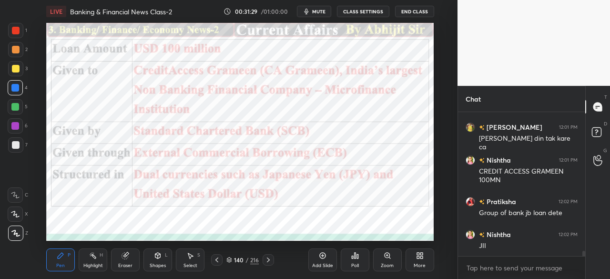
scroll to position [3965, 0]
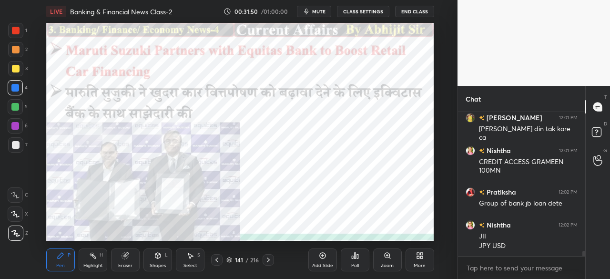
click at [268, 260] on icon at bounding box center [269, 260] width 8 height 8
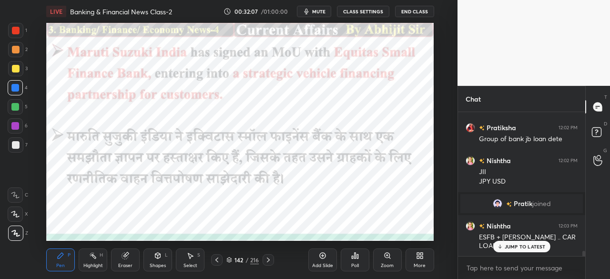
scroll to position [3966, 0]
click at [269, 266] on div "Pen P Highlight H Eraser Shapes L Select S 142 / 216 Add Slide Poll Zoom More" at bounding box center [240, 260] width 388 height 38
click at [269, 260] on icon at bounding box center [269, 260] width 8 height 8
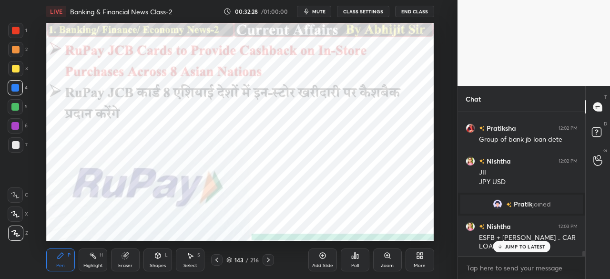
click at [268, 258] on icon at bounding box center [269, 260] width 8 height 8
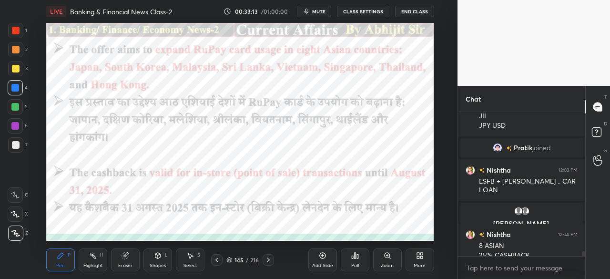
scroll to position [4031, 0]
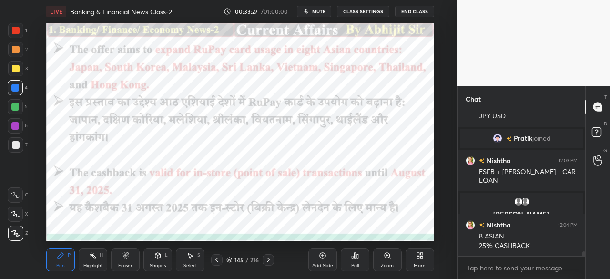
click at [268, 260] on icon at bounding box center [269, 260] width 8 height 8
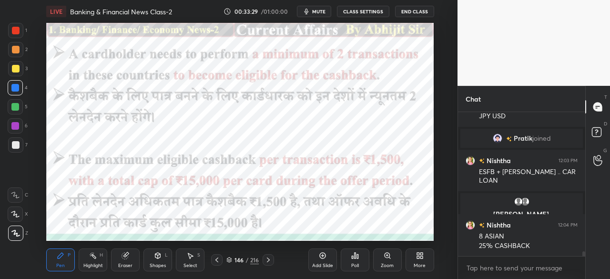
click at [216, 255] on div at bounding box center [216, 259] width 11 height 11
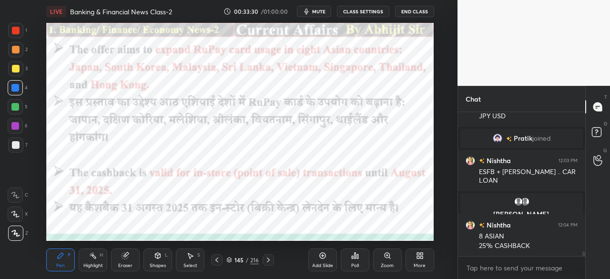
click at [217, 258] on icon at bounding box center [217, 260] width 3 height 5
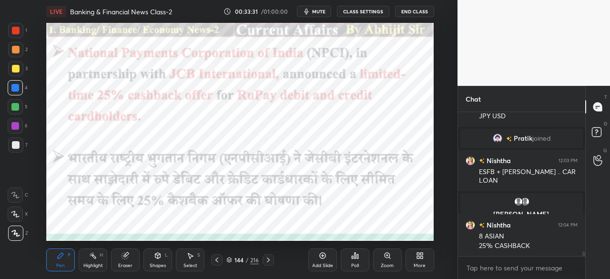
click at [269, 259] on icon at bounding box center [269, 260] width 8 height 8
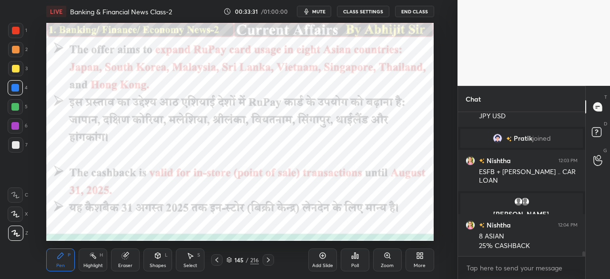
click at [270, 259] on icon at bounding box center [269, 260] width 8 height 8
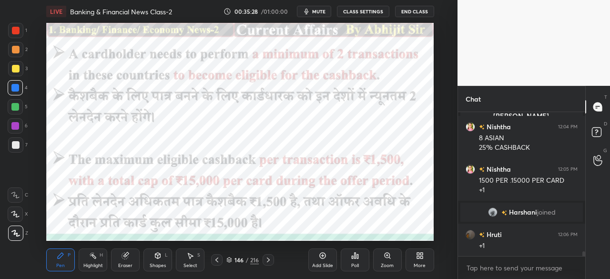
scroll to position [4130, 0]
click at [270, 259] on icon at bounding box center [269, 260] width 8 height 8
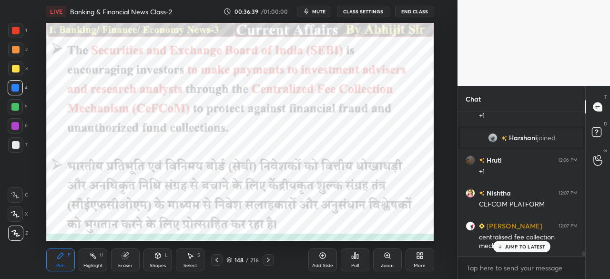
scroll to position [4245, 0]
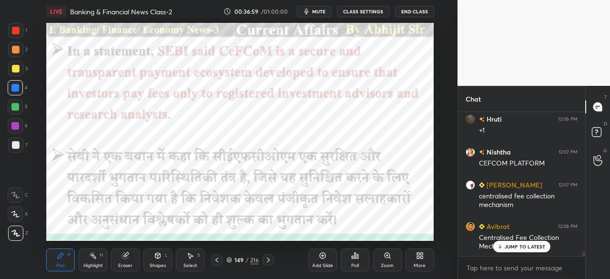
click at [272, 258] on icon at bounding box center [269, 260] width 8 height 8
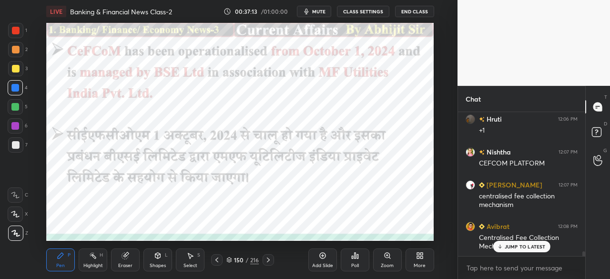
click at [267, 258] on icon at bounding box center [269, 260] width 8 height 8
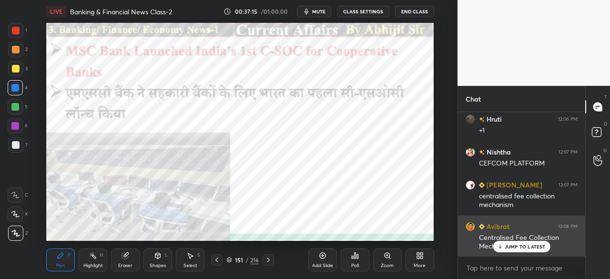
click at [506, 248] on p "JUMP TO LATEST" at bounding box center [525, 247] width 41 height 6
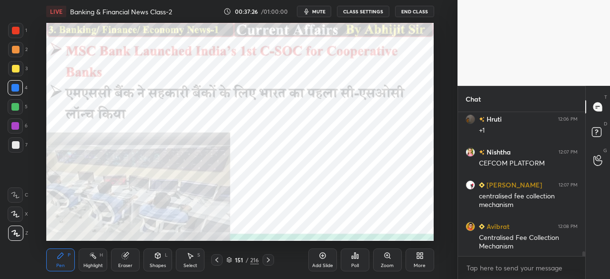
click at [269, 261] on icon at bounding box center [269, 260] width 8 height 8
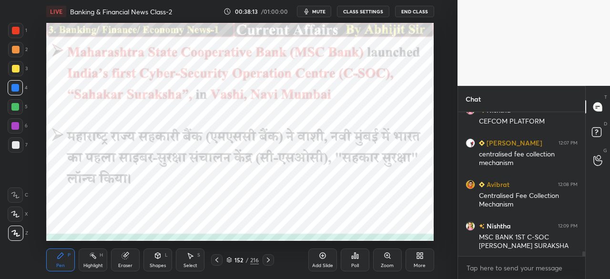
scroll to position [4337, 0]
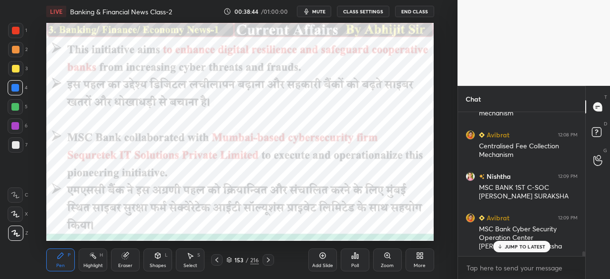
click at [261, 259] on div "153 / 216" at bounding box center [242, 259] width 63 height 11
click at [269, 258] on icon at bounding box center [269, 260] width 8 height 8
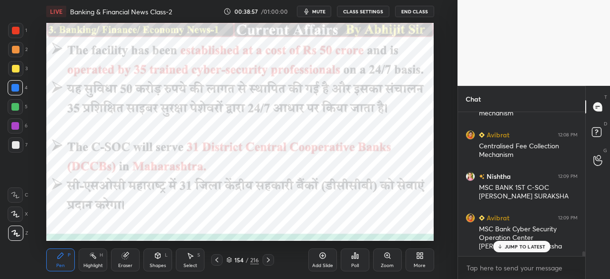
scroll to position [4370, 0]
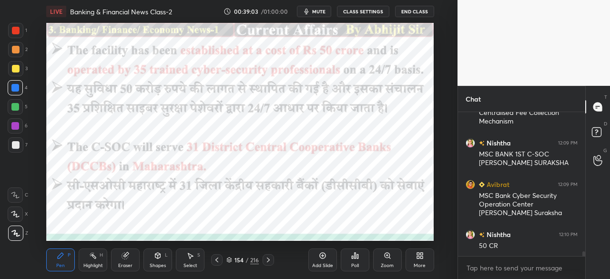
click at [220, 258] on icon at bounding box center [217, 260] width 8 height 8
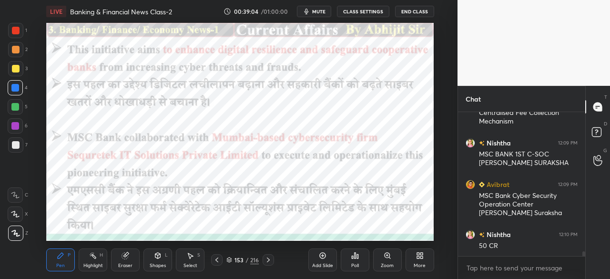
click at [217, 260] on icon at bounding box center [217, 260] width 8 height 8
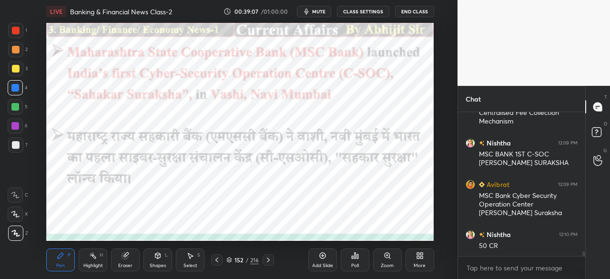
click at [271, 259] on icon at bounding box center [269, 260] width 8 height 8
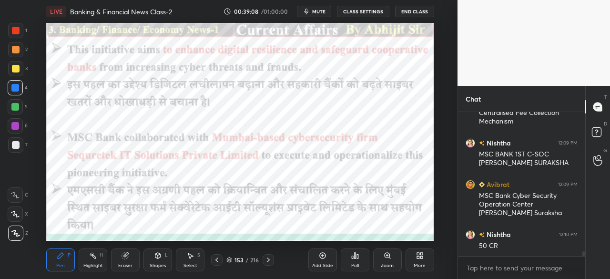
click at [269, 259] on icon at bounding box center [269, 260] width 8 height 8
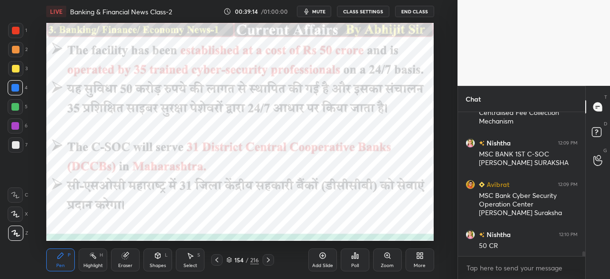
scroll to position [4379, 0]
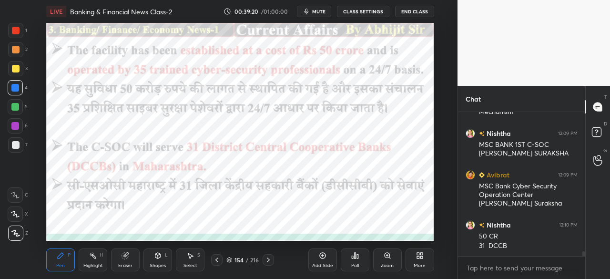
click at [267, 258] on icon at bounding box center [269, 260] width 8 height 8
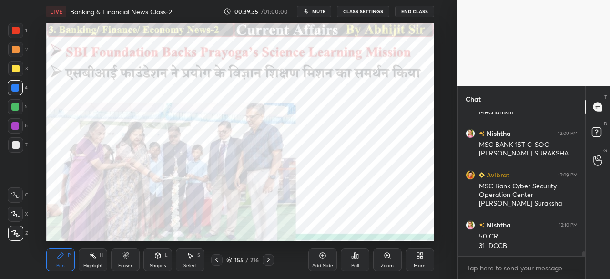
click at [270, 260] on icon at bounding box center [268, 260] width 3 height 5
click at [268, 258] on icon at bounding box center [269, 260] width 8 height 8
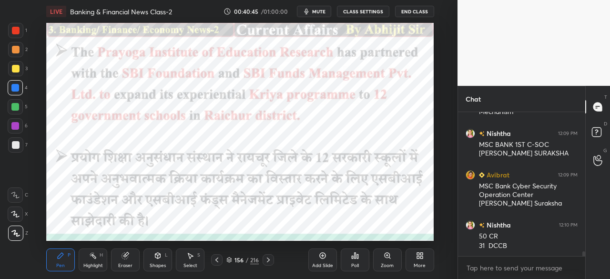
click at [268, 260] on icon at bounding box center [269, 260] width 8 height 8
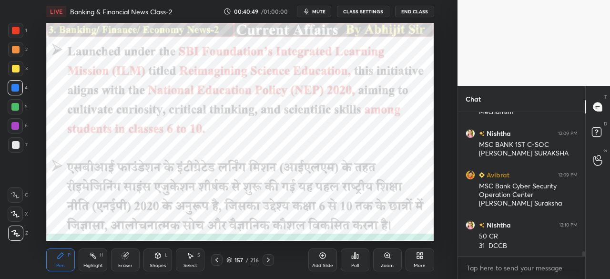
click at [270, 256] on icon at bounding box center [269, 260] width 8 height 8
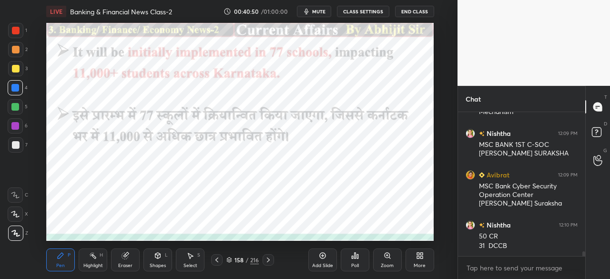
scroll to position [4412, 0]
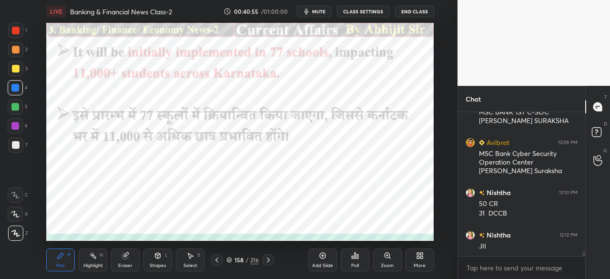
click at [270, 259] on icon at bounding box center [269, 260] width 8 height 8
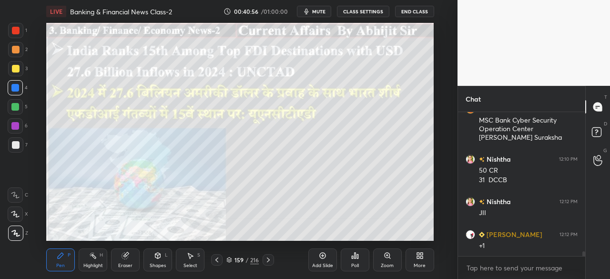
click at [17, 29] on div at bounding box center [16, 31] width 8 height 8
click at [15, 71] on div at bounding box center [16, 69] width 8 height 8
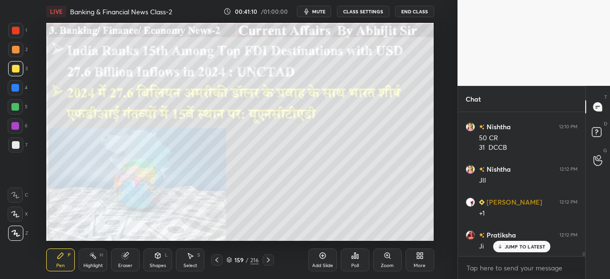
scroll to position [4511, 0]
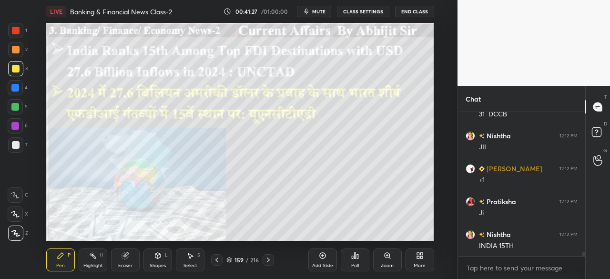
click at [269, 260] on icon at bounding box center [268, 260] width 3 height 5
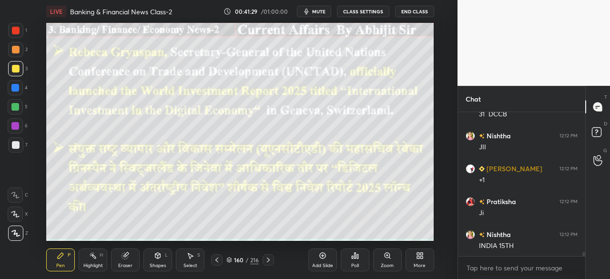
click at [12, 28] on div at bounding box center [16, 31] width 8 height 8
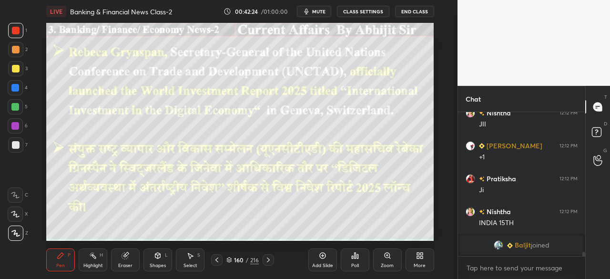
drag, startPoint x: 268, startPoint y: 260, endPoint x: 270, endPoint y: 268, distance: 8.1
click at [267, 260] on icon at bounding box center [269, 260] width 8 height 8
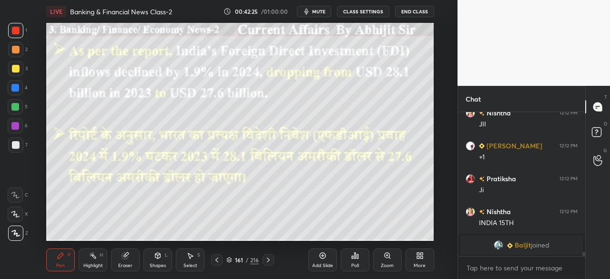
click at [18, 29] on div at bounding box center [16, 31] width 8 height 8
click at [319, 9] on span "mute" at bounding box center [318, 11] width 13 height 7
click at [316, 10] on span "unmute" at bounding box center [318, 11] width 21 height 7
click at [218, 260] on icon at bounding box center [217, 260] width 8 height 8
click at [267, 260] on icon at bounding box center [269, 260] width 8 height 8
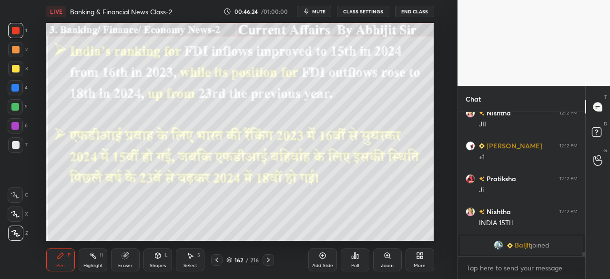
click at [19, 68] on div at bounding box center [15, 68] width 15 height 15
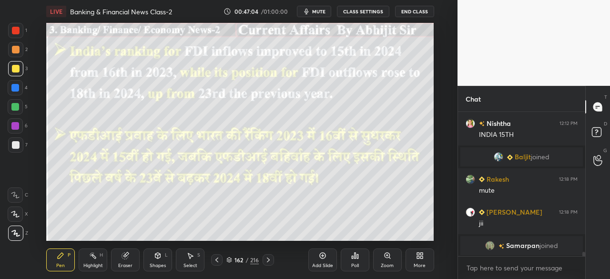
scroll to position [4508, 0]
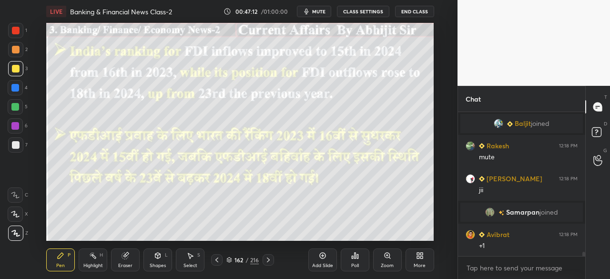
click at [216, 259] on icon at bounding box center [217, 260] width 3 height 5
click at [269, 260] on icon at bounding box center [268, 260] width 3 height 5
click at [272, 259] on icon at bounding box center [269, 260] width 8 height 8
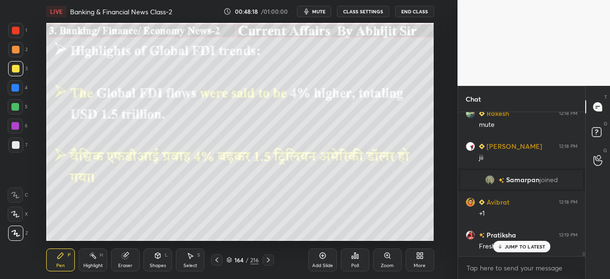
scroll to position [4564, 0]
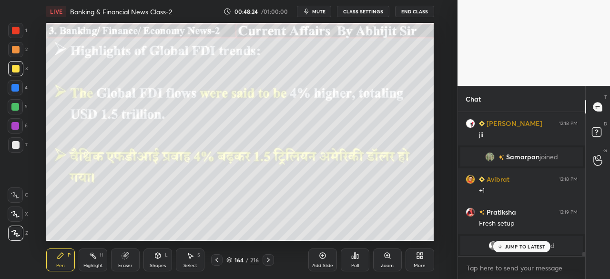
click at [269, 261] on icon at bounding box center [268, 260] width 3 height 5
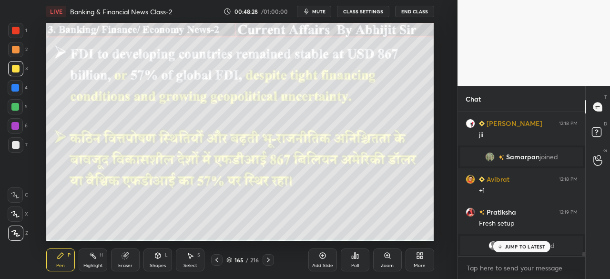
click at [271, 261] on icon at bounding box center [269, 260] width 8 height 8
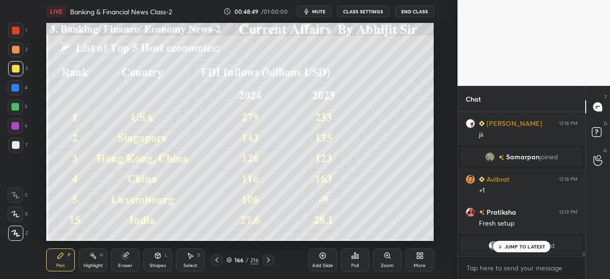
click at [266, 261] on div at bounding box center [268, 259] width 11 height 11
click at [218, 259] on icon at bounding box center [217, 260] width 8 height 8
click at [268, 259] on icon at bounding box center [269, 260] width 8 height 8
click at [270, 258] on icon at bounding box center [269, 260] width 8 height 8
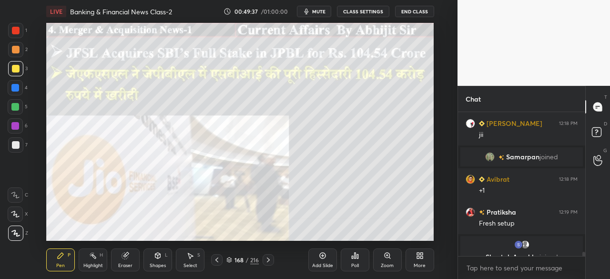
click at [269, 259] on icon at bounding box center [269, 260] width 8 height 8
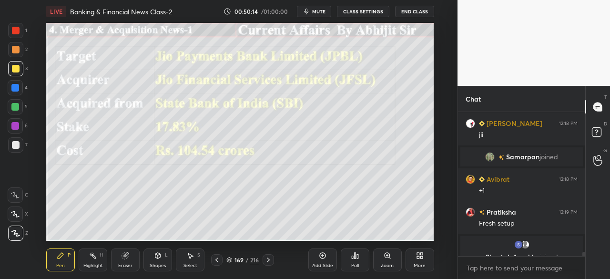
click at [271, 258] on icon at bounding box center [269, 260] width 8 height 8
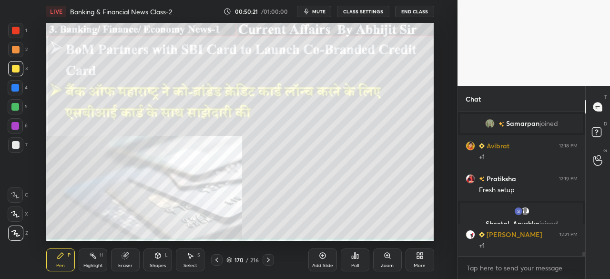
scroll to position [4629, 0]
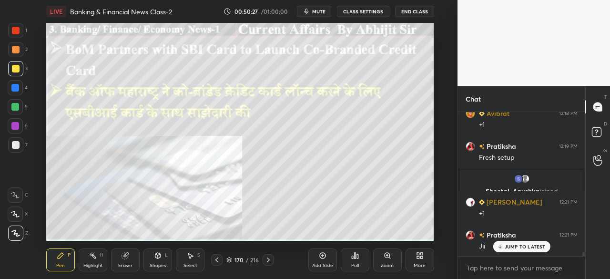
click at [269, 262] on icon at bounding box center [269, 260] width 8 height 8
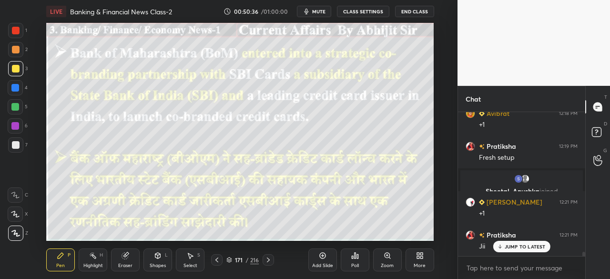
click at [268, 258] on icon at bounding box center [269, 260] width 8 height 8
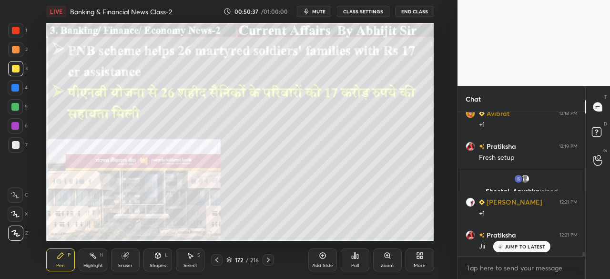
click at [216, 261] on icon at bounding box center [217, 260] width 3 height 5
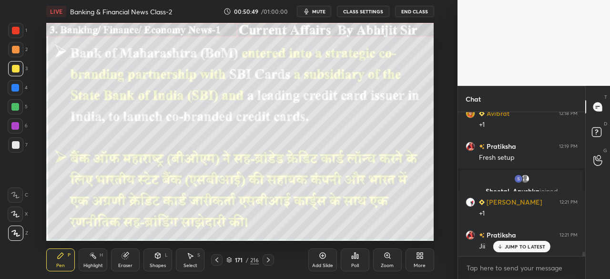
click at [266, 261] on icon at bounding box center [269, 260] width 8 height 8
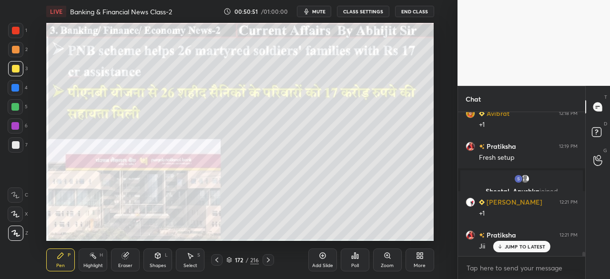
click at [15, 28] on div at bounding box center [16, 31] width 8 height 8
click at [15, 88] on div at bounding box center [15, 88] width 8 height 8
click at [15, 70] on div at bounding box center [16, 69] width 8 height 8
click at [16, 144] on div at bounding box center [16, 145] width 8 height 8
click at [269, 263] on icon at bounding box center [269, 260] width 8 height 8
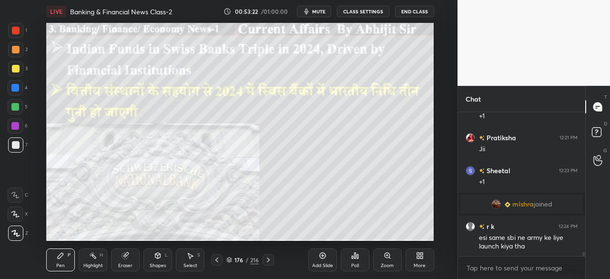
scroll to position [4591, 0]
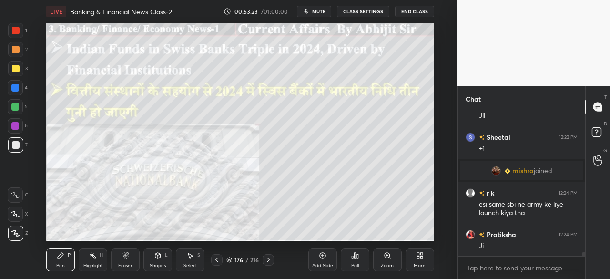
click at [16, 66] on div at bounding box center [16, 69] width 8 height 8
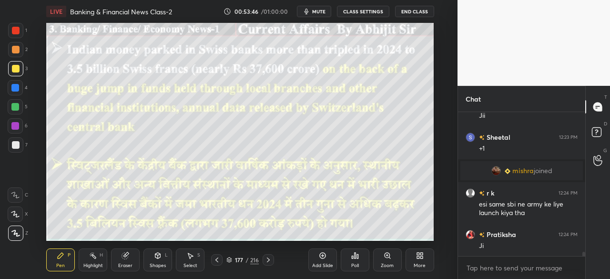
click at [16, 65] on div at bounding box center [16, 69] width 8 height 8
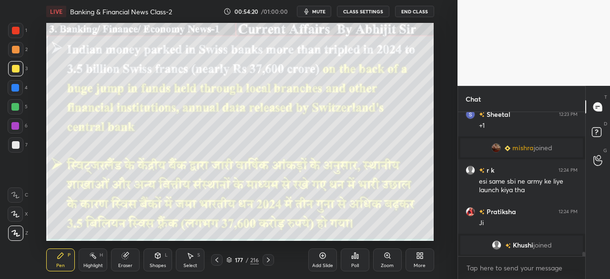
click at [269, 258] on icon at bounding box center [269, 260] width 8 height 8
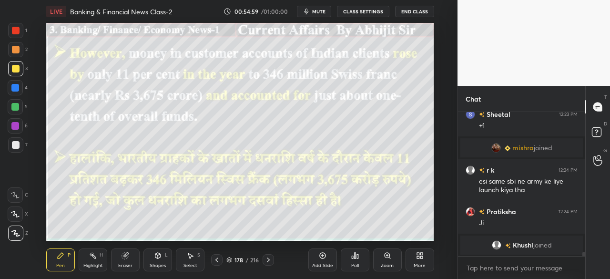
click at [218, 258] on icon at bounding box center [217, 260] width 3 height 5
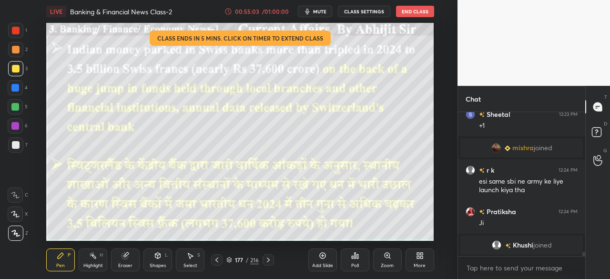
click at [269, 259] on icon at bounding box center [268, 260] width 3 height 5
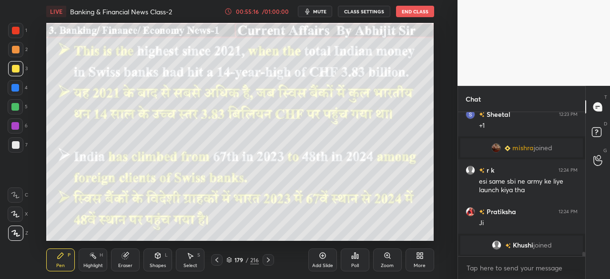
click at [220, 260] on icon at bounding box center [217, 260] width 8 height 8
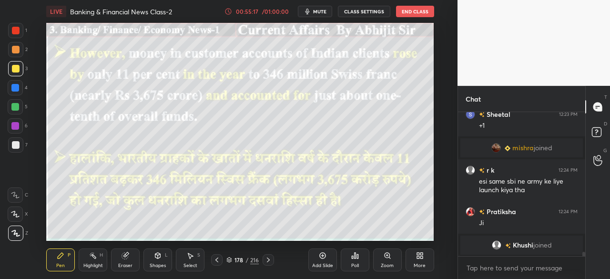
click at [220, 257] on icon at bounding box center [217, 260] width 8 height 8
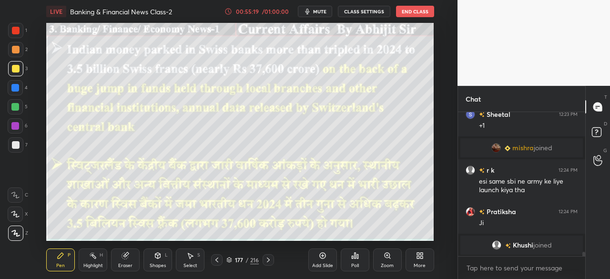
click at [271, 259] on icon at bounding box center [269, 260] width 8 height 8
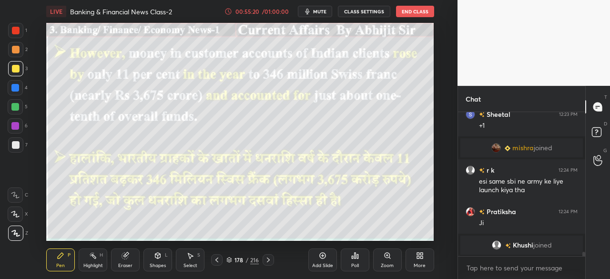
click at [272, 258] on icon at bounding box center [269, 260] width 8 height 8
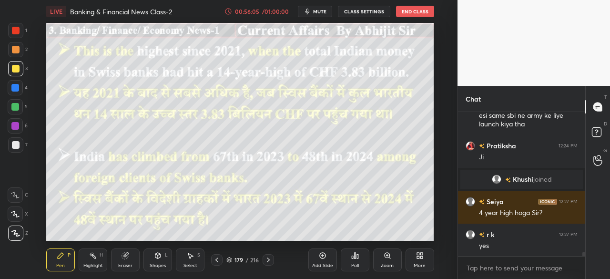
scroll to position [4694, 0]
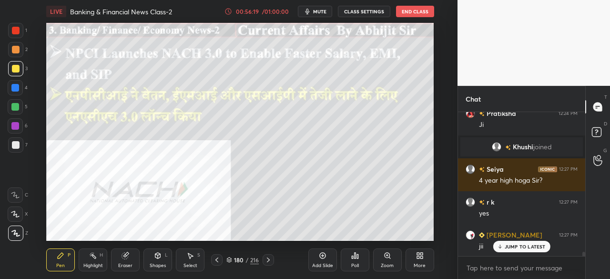
click at [270, 257] on icon at bounding box center [269, 260] width 8 height 8
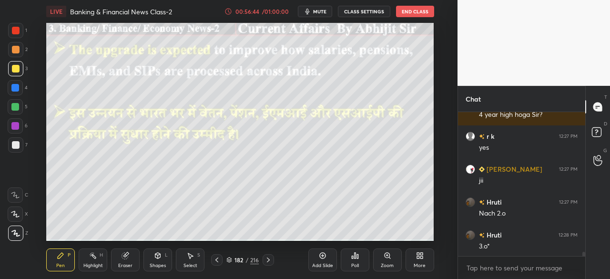
scroll to position [4793, 0]
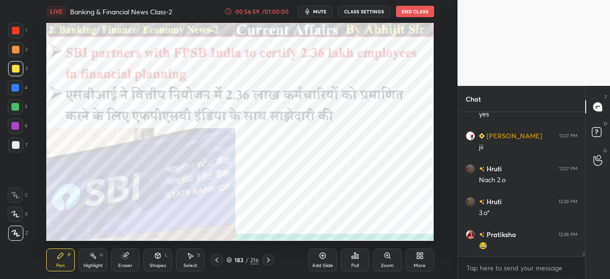
click at [13, 31] on div at bounding box center [16, 31] width 8 height 8
click at [15, 87] on div at bounding box center [15, 88] width 8 height 8
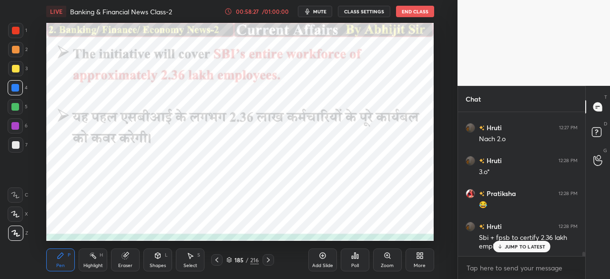
click at [271, 256] on icon at bounding box center [269, 260] width 8 height 8
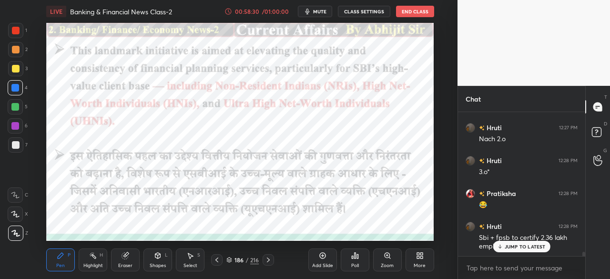
click at [268, 263] on icon at bounding box center [269, 260] width 8 height 8
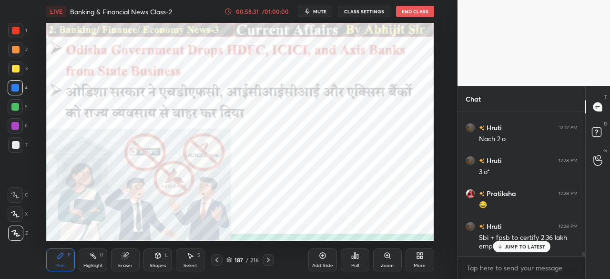
click at [217, 259] on icon at bounding box center [217, 260] width 8 height 8
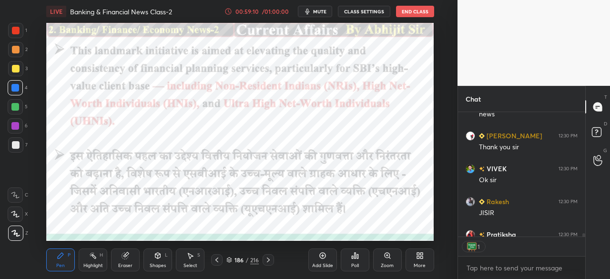
scroll to position [122, 124]
click at [317, 254] on div "Add Slide" at bounding box center [323, 259] width 29 height 23
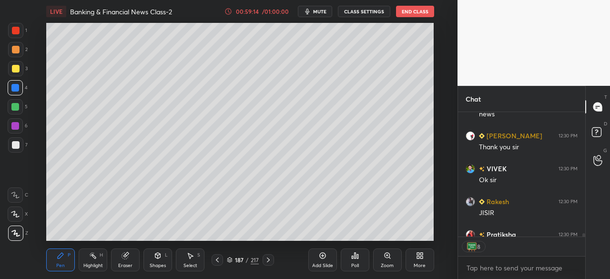
click at [15, 65] on div at bounding box center [16, 69] width 8 height 8
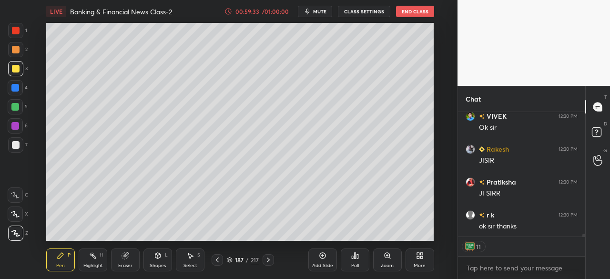
click at [409, 11] on button "End Class" at bounding box center [415, 11] width 38 height 11
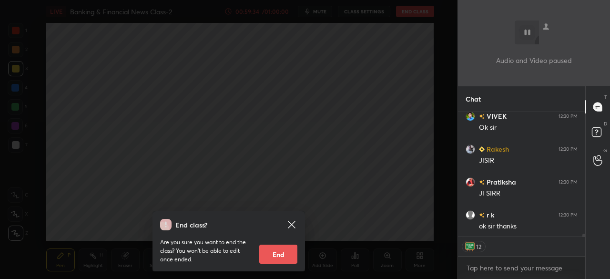
click at [285, 253] on button "End" at bounding box center [278, 254] width 38 height 19
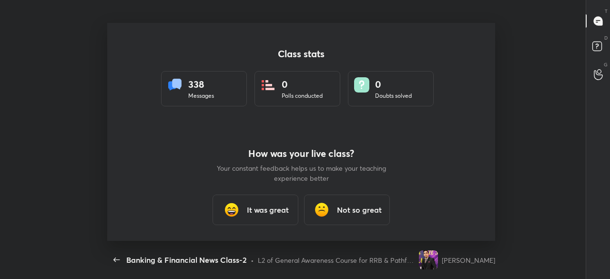
scroll to position [3, 0]
click at [457, 6] on button "End Class" at bounding box center [476, 11] width 38 height 11
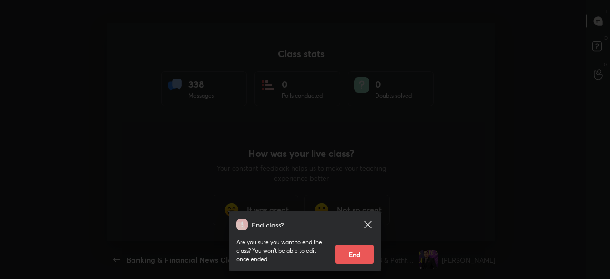
click at [344, 250] on button "End" at bounding box center [355, 254] width 38 height 19
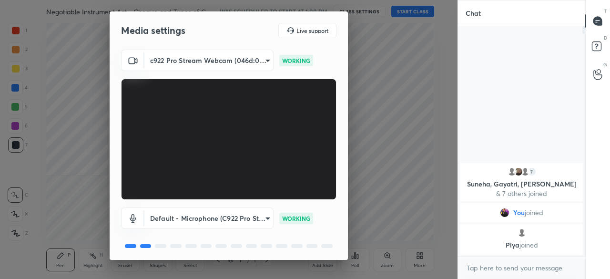
scroll to position [33, 0]
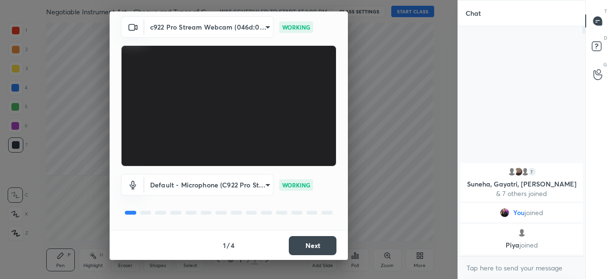
click at [319, 245] on button "Next" at bounding box center [313, 245] width 48 height 19
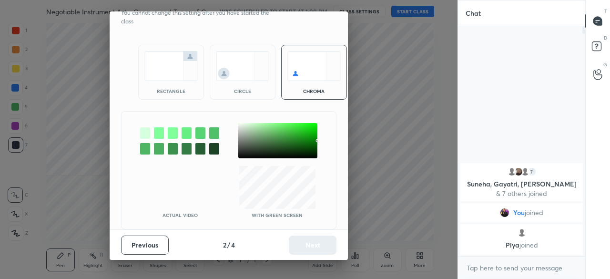
scroll to position [0, 0]
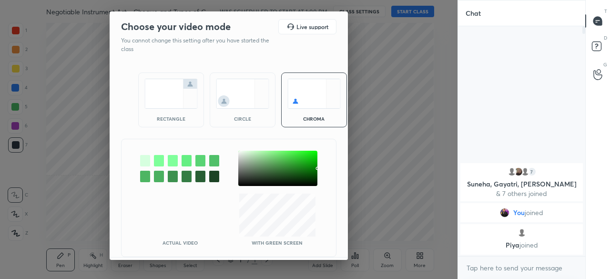
click at [174, 103] on img at bounding box center [170, 94] width 53 height 30
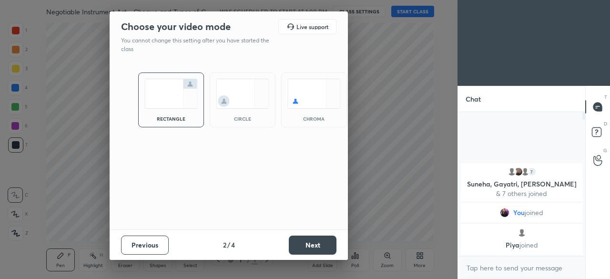
scroll to position [62, 124]
click at [323, 244] on button "Next" at bounding box center [313, 245] width 48 height 19
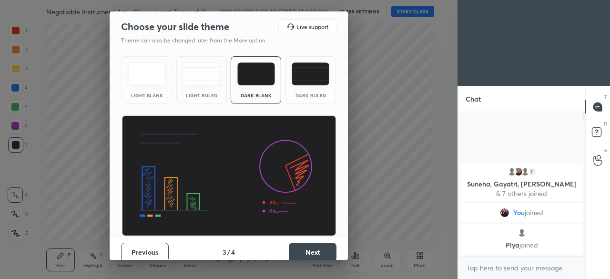
click at [322, 246] on button "Next" at bounding box center [313, 252] width 48 height 19
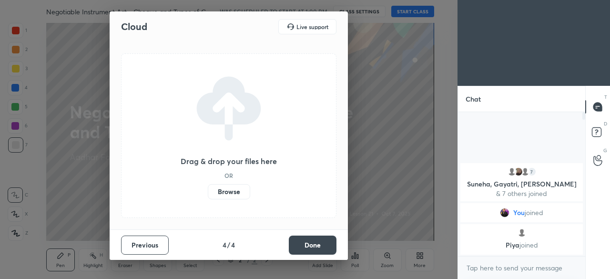
click at [227, 192] on label "Browse" at bounding box center [229, 191] width 42 height 15
click at [208, 192] on input "Browse" at bounding box center [208, 191] width 0 height 15
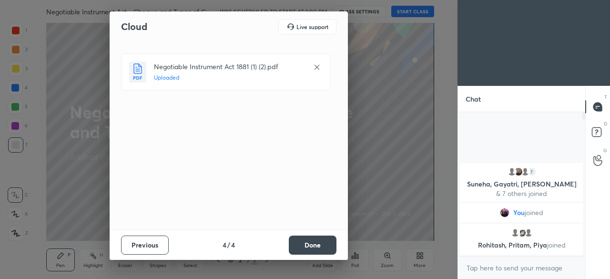
click at [313, 244] on button "Done" at bounding box center [313, 245] width 48 height 19
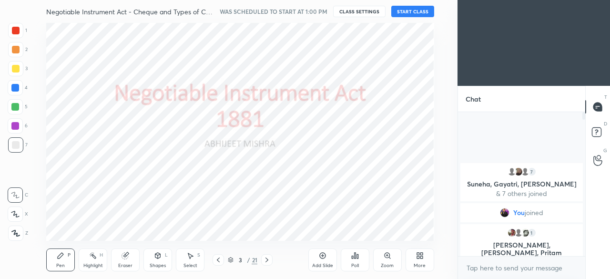
click at [410, 11] on button "START CLASS" at bounding box center [412, 11] width 43 height 11
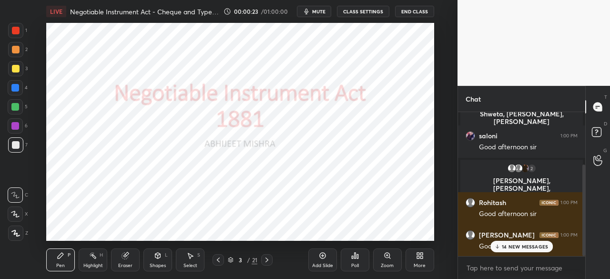
scroll to position [116, 0]
drag, startPoint x: 584, startPoint y: 182, endPoint x: 582, endPoint y: 215, distance: 33.4
click at [582, 215] on div at bounding box center [583, 184] width 6 height 144
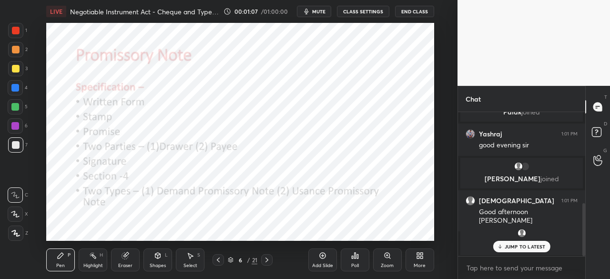
scroll to position [282, 0]
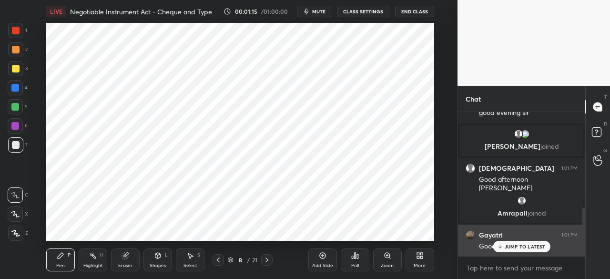
click at [502, 246] on icon at bounding box center [500, 247] width 6 height 6
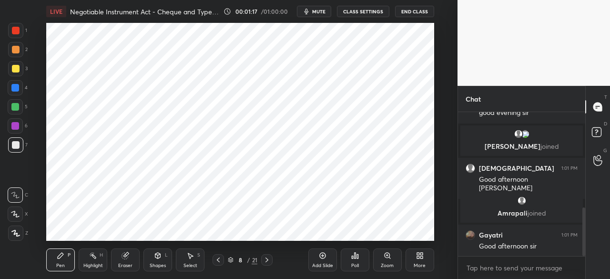
click at [17, 87] on div at bounding box center [15, 88] width 8 height 8
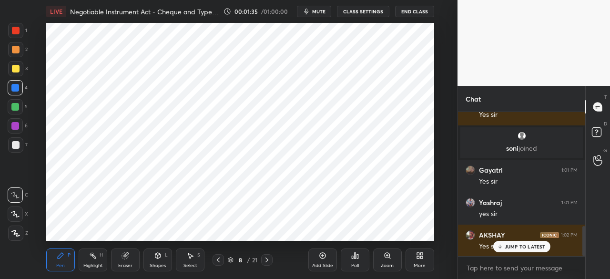
scroll to position [548, 0]
click at [16, 88] on div at bounding box center [15, 88] width 8 height 8
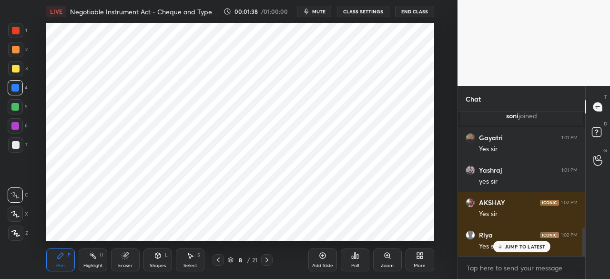
click at [15, 31] on div at bounding box center [16, 31] width 8 height 8
click at [16, 229] on div at bounding box center [15, 233] width 15 height 15
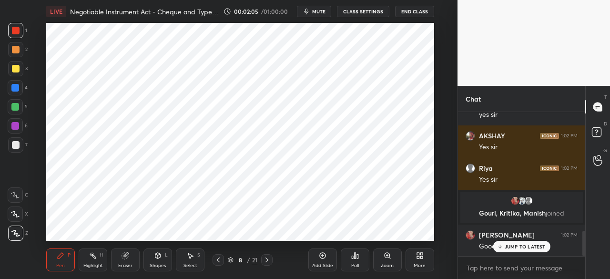
scroll to position [682, 0]
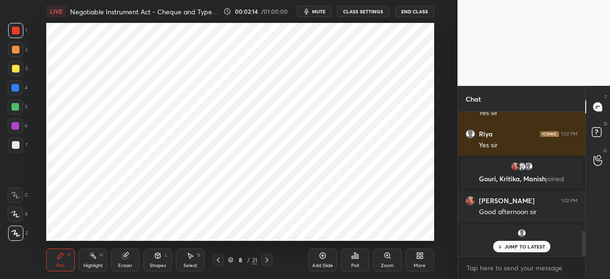
click at [15, 29] on div at bounding box center [16, 31] width 8 height 8
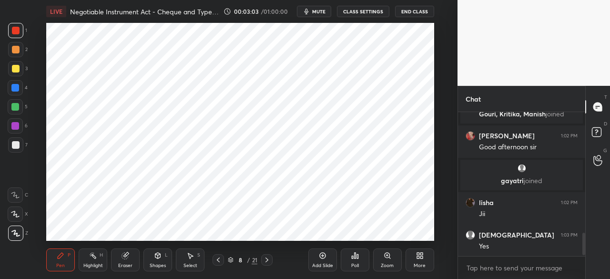
scroll to position [779, 0]
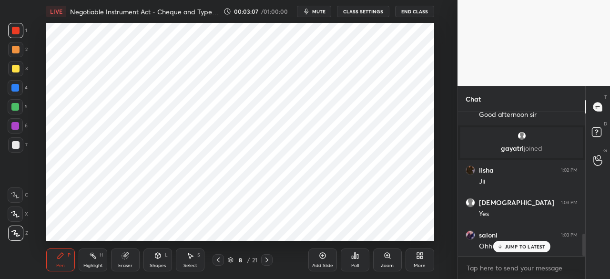
click at [216, 259] on icon at bounding box center [219, 260] width 8 height 8
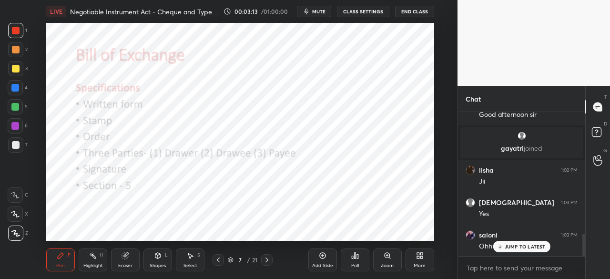
click at [267, 259] on icon at bounding box center [267, 260] width 8 height 8
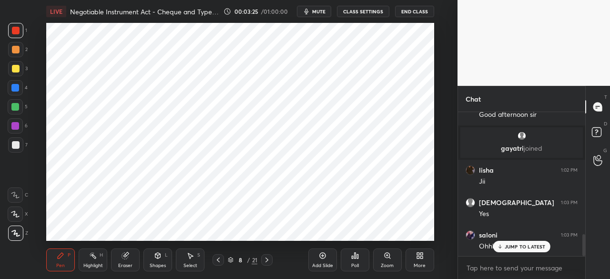
scroll to position [814, 0]
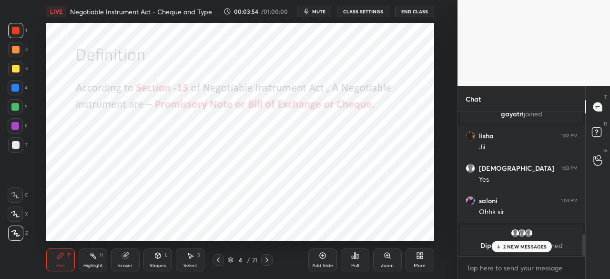
click at [265, 258] on icon at bounding box center [267, 260] width 8 height 8
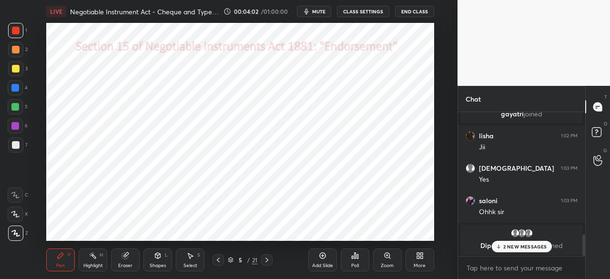
click at [266, 258] on icon at bounding box center [267, 260] width 8 height 8
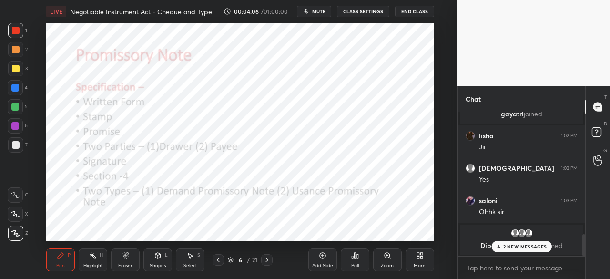
scroll to position [846, 0]
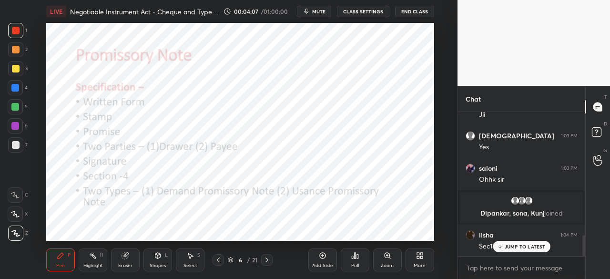
click at [268, 261] on icon at bounding box center [267, 260] width 8 height 8
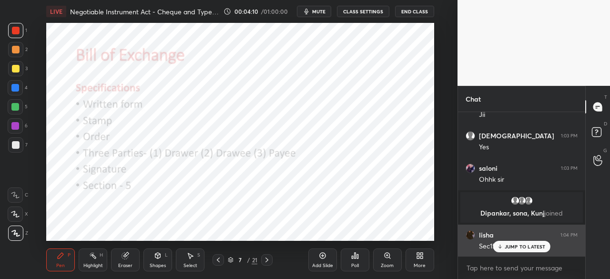
click at [506, 247] on p "JUMP TO LATEST" at bounding box center [525, 247] width 41 height 6
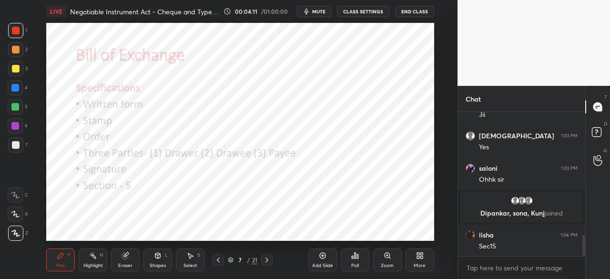
click at [271, 260] on icon at bounding box center [267, 260] width 8 height 8
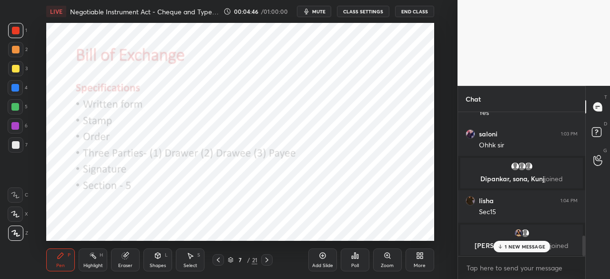
scroll to position [813, 0]
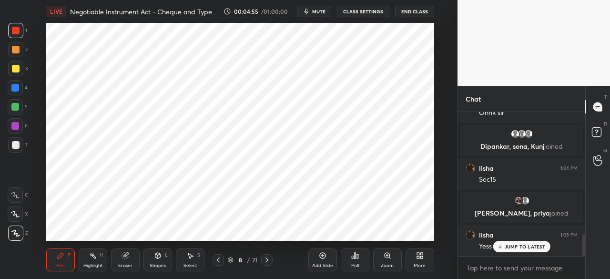
click at [321, 264] on div "Add Slide" at bounding box center [322, 265] width 21 height 5
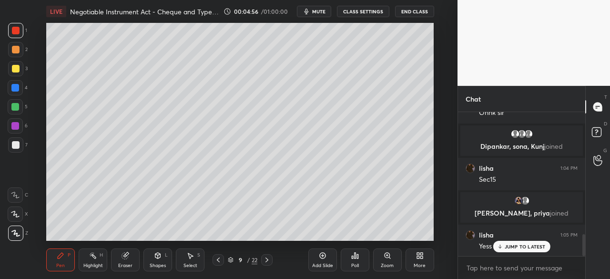
click at [13, 71] on div at bounding box center [16, 69] width 8 height 8
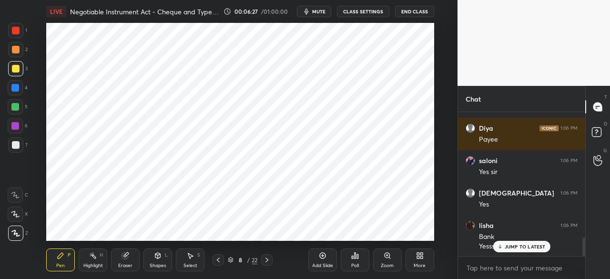
scroll to position [1019, 0]
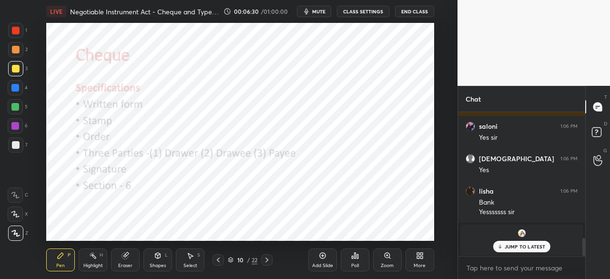
click at [14, 31] on div at bounding box center [16, 31] width 8 height 8
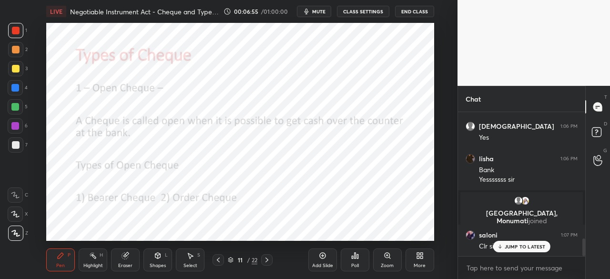
click at [14, 88] on div at bounding box center [15, 88] width 8 height 8
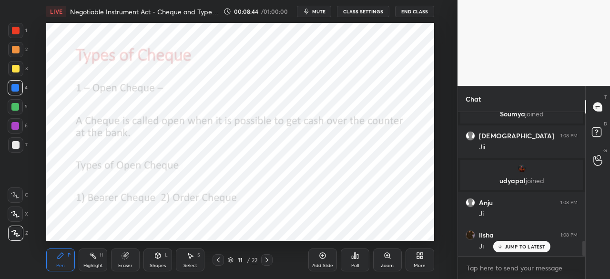
scroll to position [1249, 0]
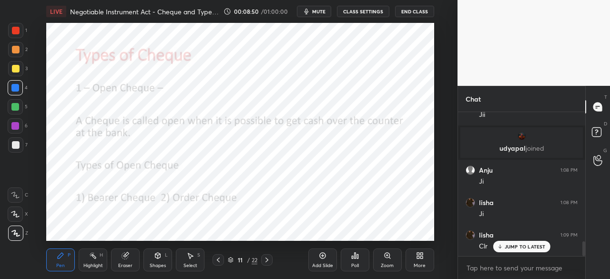
click at [14, 30] on div at bounding box center [16, 31] width 8 height 8
click at [160, 263] on div "Shapes" at bounding box center [158, 265] width 16 height 5
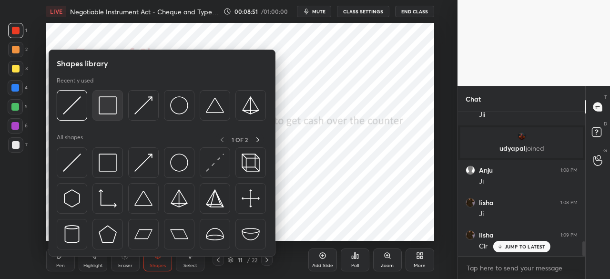
click at [97, 107] on div at bounding box center [108, 105] width 31 height 31
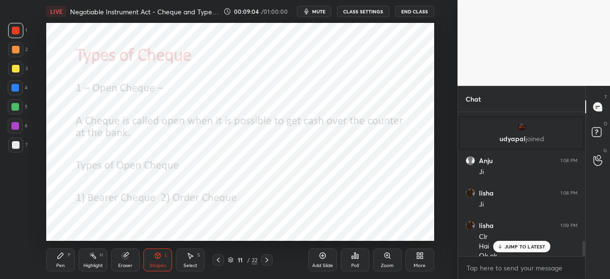
scroll to position [1268, 0]
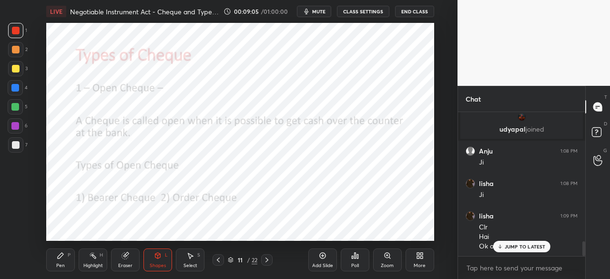
click at [16, 88] on div at bounding box center [15, 88] width 8 height 8
click at [52, 259] on div "Pen P" at bounding box center [60, 259] width 29 height 23
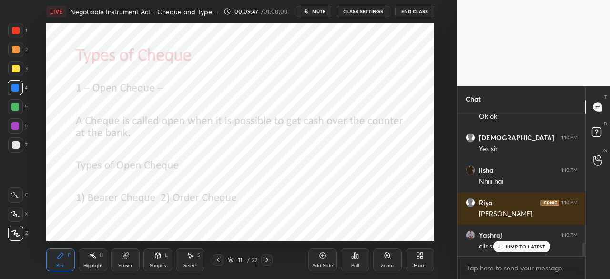
scroll to position [1431, 0]
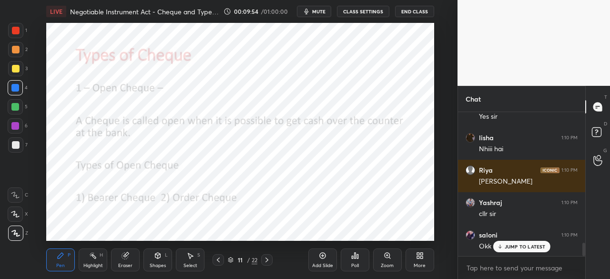
click at [321, 259] on icon at bounding box center [323, 256] width 8 height 8
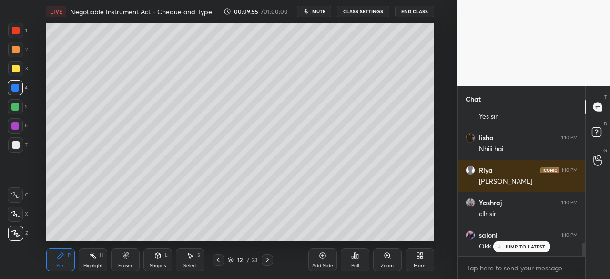
click at [16, 71] on div at bounding box center [16, 69] width 8 height 8
click at [156, 252] on icon at bounding box center [158, 256] width 8 height 8
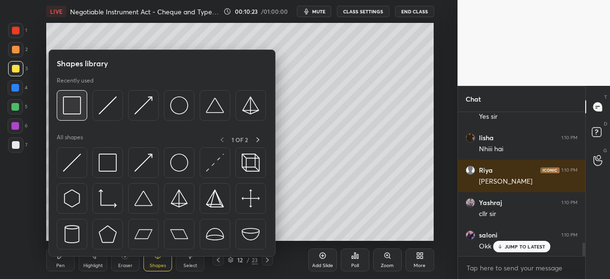
click at [70, 106] on img at bounding box center [72, 105] width 18 height 18
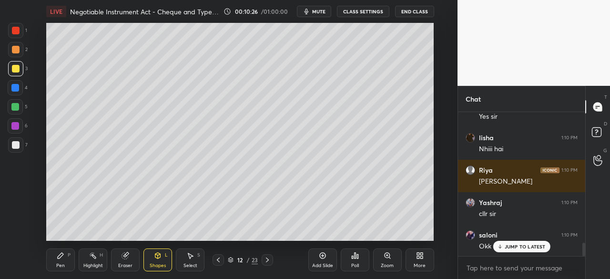
click at [65, 260] on div "Pen P" at bounding box center [60, 259] width 29 height 23
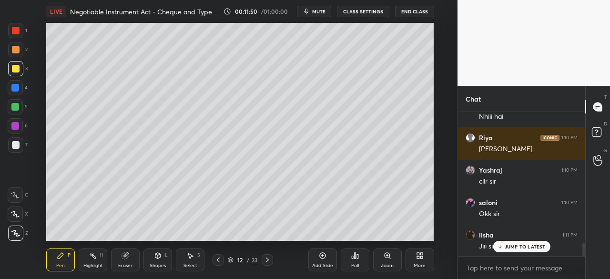
scroll to position [1495, 0]
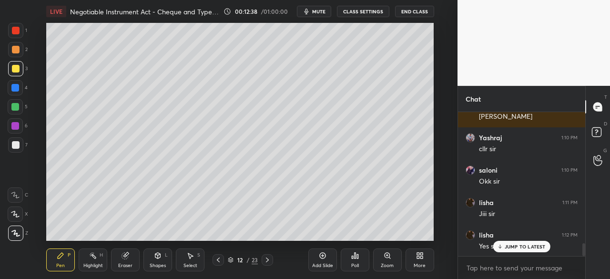
click at [14, 87] on div at bounding box center [15, 88] width 8 height 8
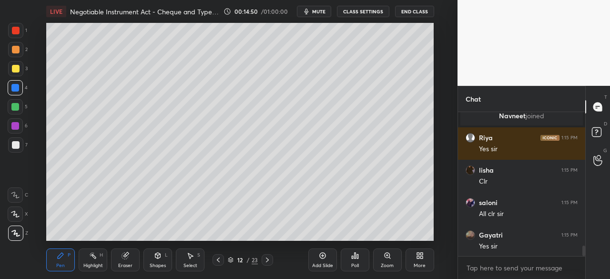
scroll to position [1886, 0]
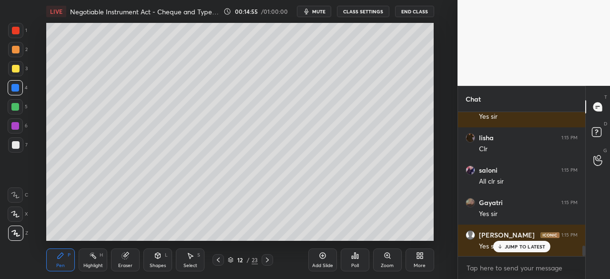
click at [318, 258] on div "Add Slide" at bounding box center [323, 259] width 29 height 23
click at [17, 68] on div at bounding box center [16, 69] width 8 height 8
click at [155, 259] on div "Shapes L" at bounding box center [158, 259] width 29 height 23
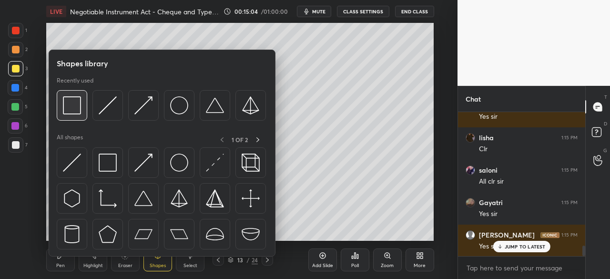
click at [71, 111] on img at bounding box center [72, 105] width 18 height 18
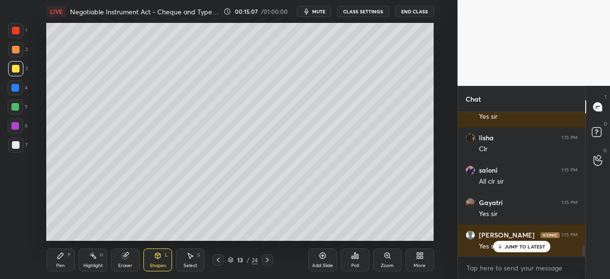
click at [58, 264] on div "Pen" at bounding box center [60, 265] width 9 height 5
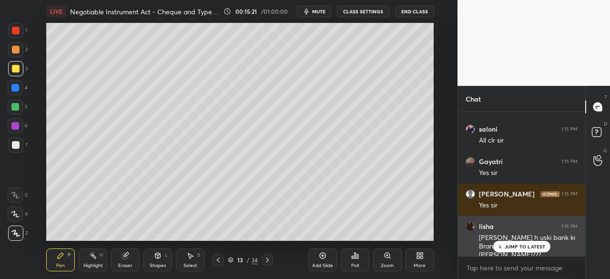
click at [519, 247] on p "JUMP TO LATEST" at bounding box center [525, 247] width 41 height 6
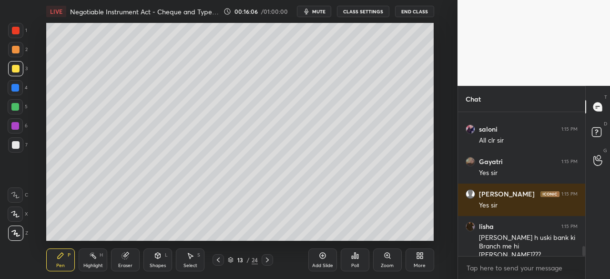
scroll to position [1960, 0]
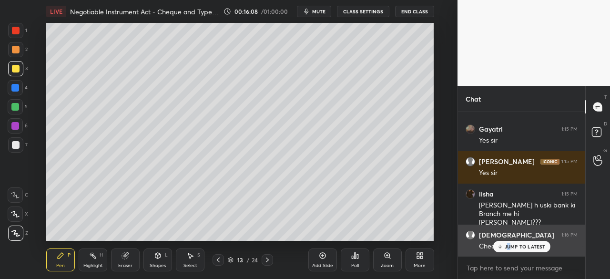
drag, startPoint x: 509, startPoint y: 245, endPoint x: 483, endPoint y: 244, distance: 26.2
click at [507, 246] on p "JUMP TO LATEST" at bounding box center [525, 247] width 41 height 6
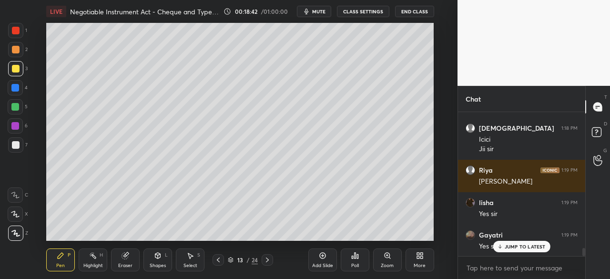
scroll to position [2408, 0]
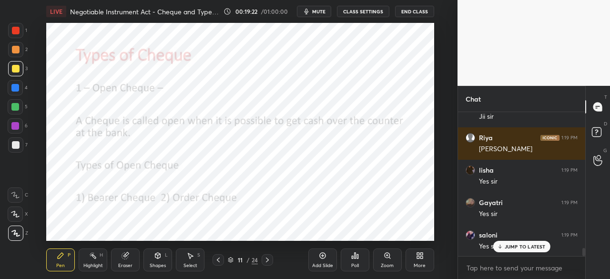
click at [14, 27] on div at bounding box center [16, 31] width 8 height 8
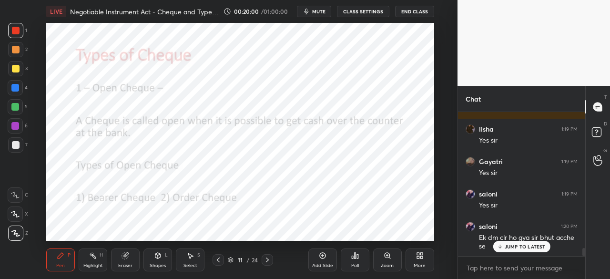
click at [268, 261] on icon at bounding box center [268, 260] width 8 height 8
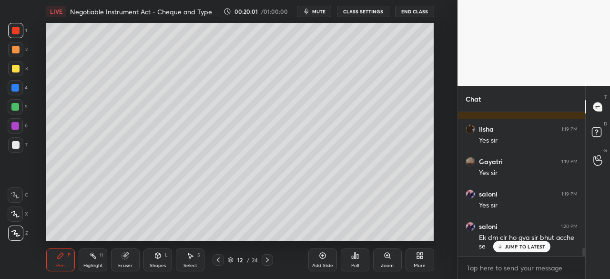
click at [272, 262] on div at bounding box center [267, 259] width 11 height 11
click at [267, 259] on icon at bounding box center [268, 260] width 8 height 8
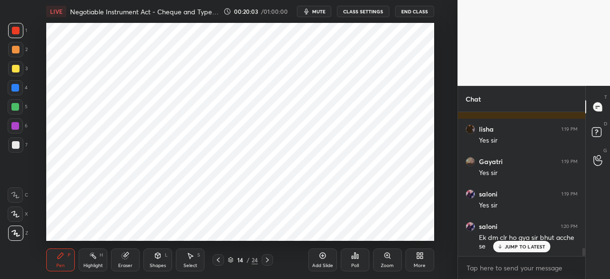
click at [13, 28] on div at bounding box center [16, 31] width 8 height 8
click at [160, 257] on icon at bounding box center [157, 256] width 5 height 6
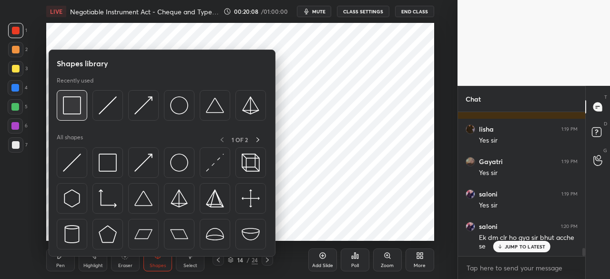
click at [73, 110] on img at bounding box center [72, 105] width 18 height 18
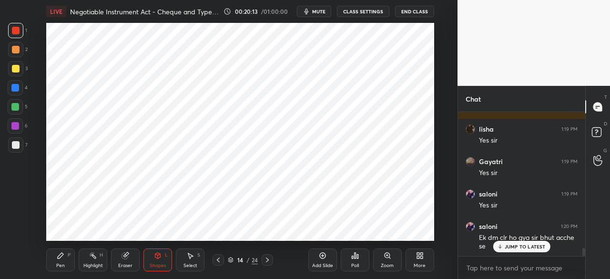
click at [61, 259] on div "Pen P" at bounding box center [60, 259] width 29 height 23
click at [156, 261] on div "Shapes L" at bounding box center [158, 259] width 29 height 23
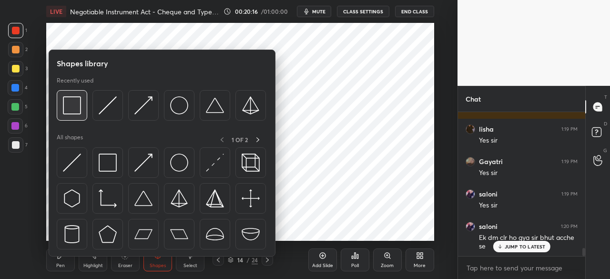
click at [74, 110] on img at bounding box center [72, 105] width 18 height 18
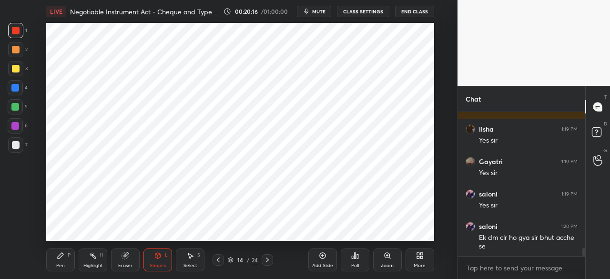
scroll to position [2482, 0]
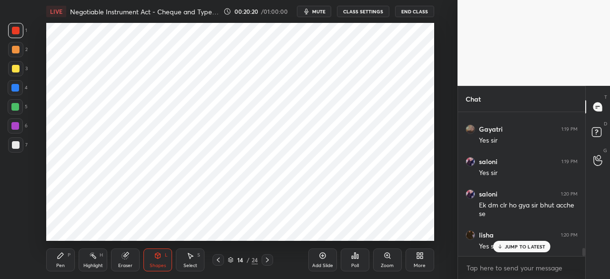
drag, startPoint x: 63, startPoint y: 268, endPoint x: 63, endPoint y: 261, distance: 6.7
click at [63, 266] on div "Pen" at bounding box center [60, 265] width 9 height 5
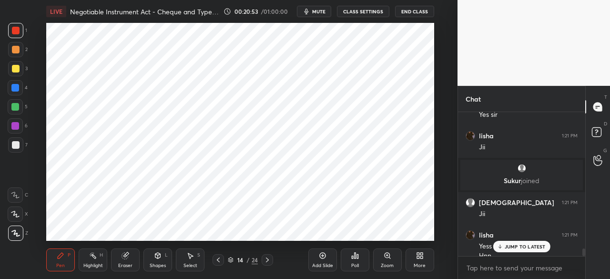
scroll to position [2623, 0]
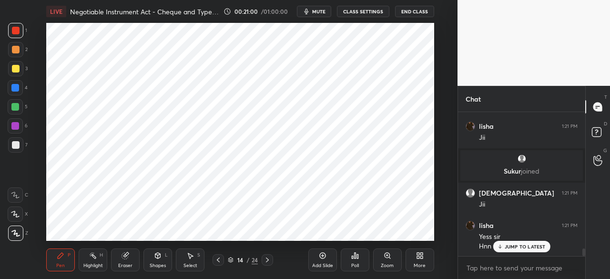
click at [267, 259] on icon at bounding box center [268, 260] width 8 height 8
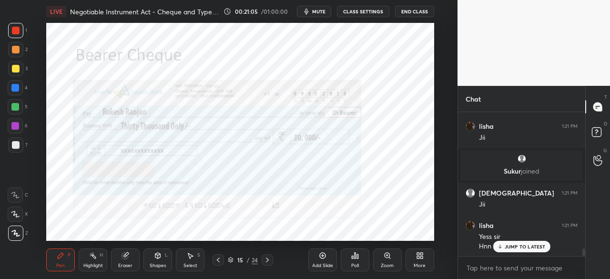
drag, startPoint x: 15, startPoint y: 31, endPoint x: 19, endPoint y: 38, distance: 7.7
click at [15, 31] on div at bounding box center [16, 31] width 8 height 8
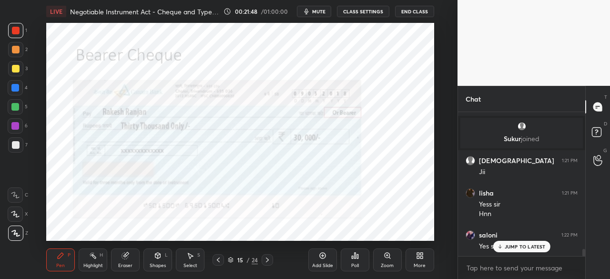
scroll to position [2688, 0]
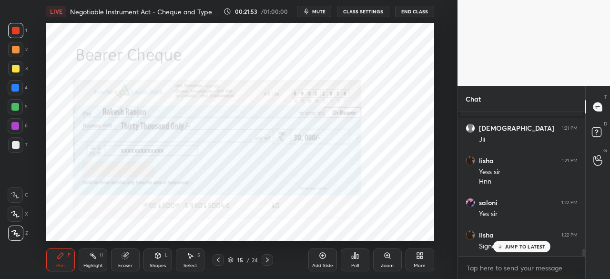
drag, startPoint x: 510, startPoint y: 246, endPoint x: 443, endPoint y: 233, distance: 67.9
click at [506, 247] on p "JUMP TO LATEST" at bounding box center [525, 247] width 41 height 6
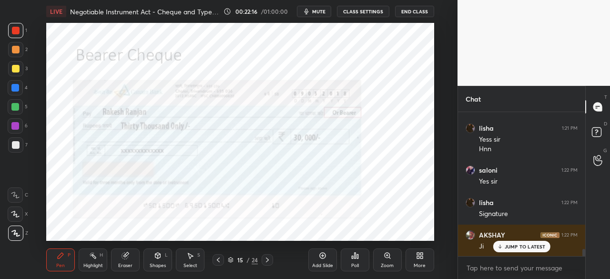
click at [505, 247] on div "JUMP TO LATEST" at bounding box center [521, 246] width 57 height 11
click at [319, 261] on div "Add Slide" at bounding box center [323, 259] width 29 height 23
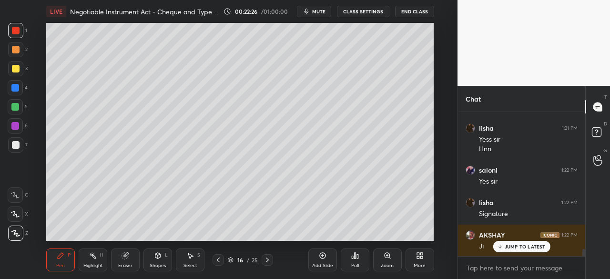
scroll to position [2770, 0]
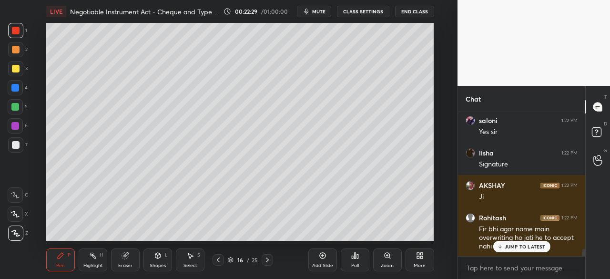
click at [12, 66] on div at bounding box center [16, 69] width 8 height 8
click at [159, 259] on icon at bounding box center [158, 256] width 8 height 8
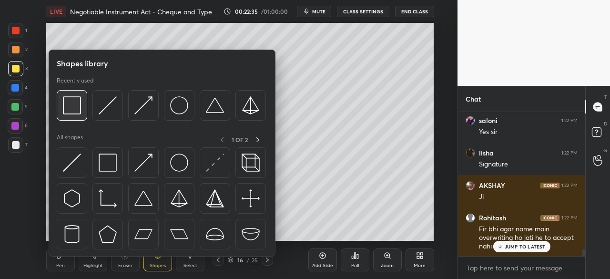
click at [72, 107] on img at bounding box center [72, 105] width 18 height 18
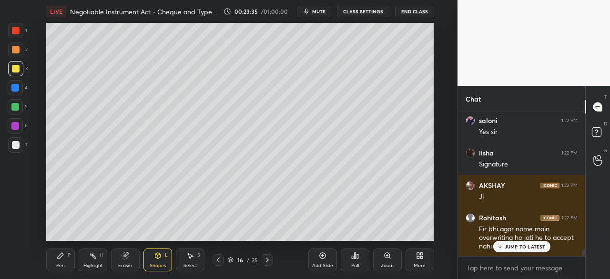
click at [59, 255] on icon at bounding box center [61, 256] width 8 height 8
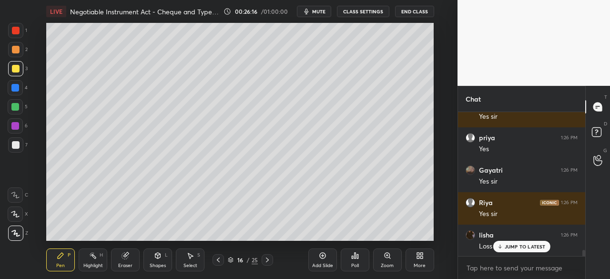
scroll to position [3126, 0]
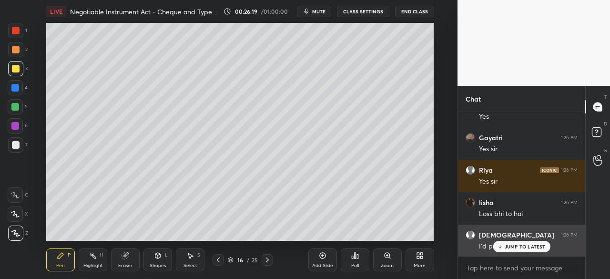
drag, startPoint x: 504, startPoint y: 247, endPoint x: 484, endPoint y: 243, distance: 19.9
click at [499, 247] on div "JUMP TO LATEST" at bounding box center [521, 246] width 57 height 11
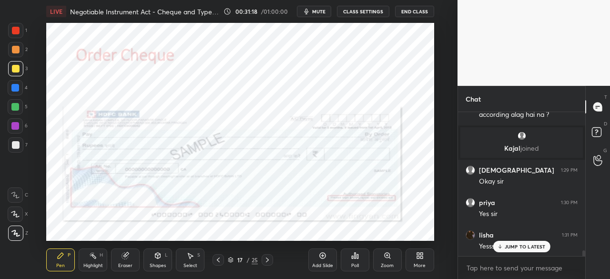
scroll to position [3600, 0]
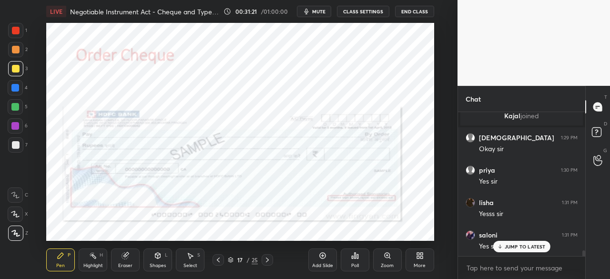
click at [16, 88] on div at bounding box center [15, 88] width 8 height 8
click at [13, 87] on div at bounding box center [15, 88] width 8 height 8
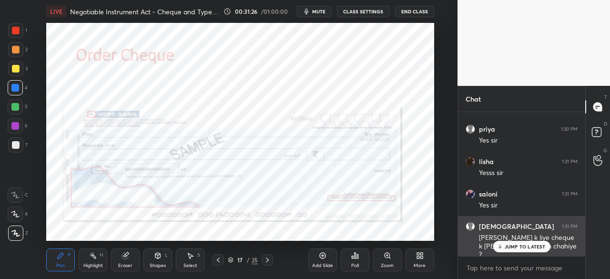
click at [502, 247] on div "JUMP TO LATEST" at bounding box center [521, 246] width 57 height 11
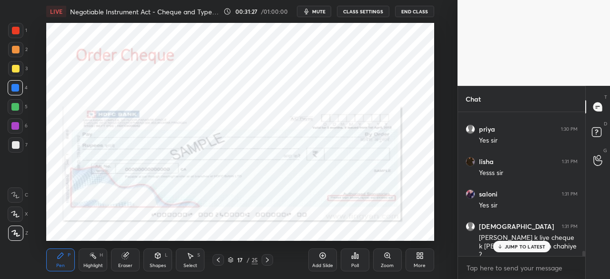
scroll to position [3674, 0]
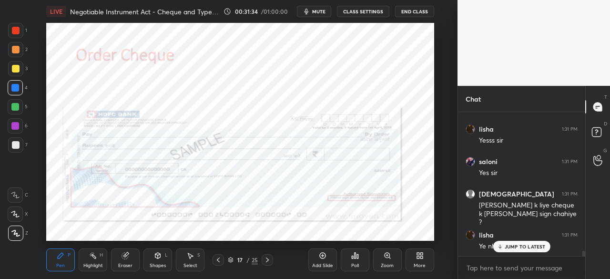
click at [219, 260] on icon at bounding box center [219, 260] width 8 height 8
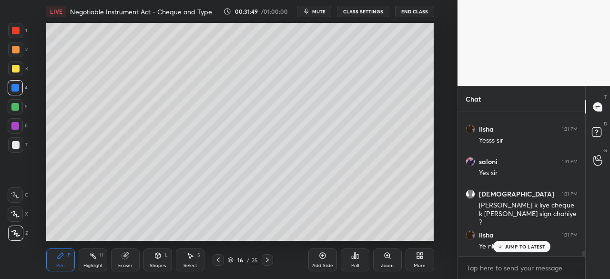
scroll to position [3706, 0]
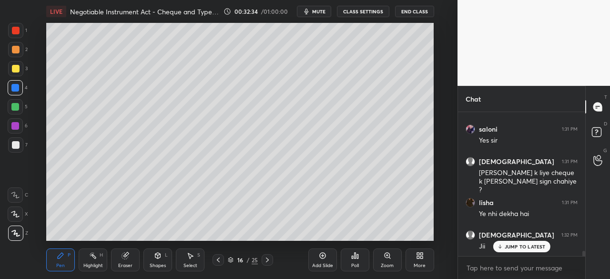
click at [317, 260] on div "Add Slide" at bounding box center [323, 259] width 29 height 23
click at [15, 86] on div at bounding box center [15, 88] width 8 height 8
click at [161, 260] on div "Shapes L" at bounding box center [158, 259] width 29 height 23
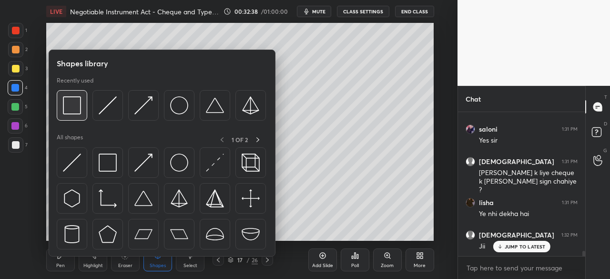
click at [73, 108] on img at bounding box center [72, 105] width 18 height 18
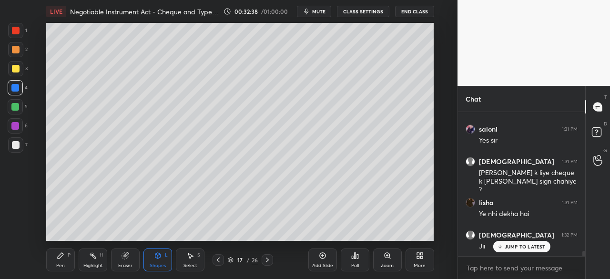
scroll to position [3747, 0]
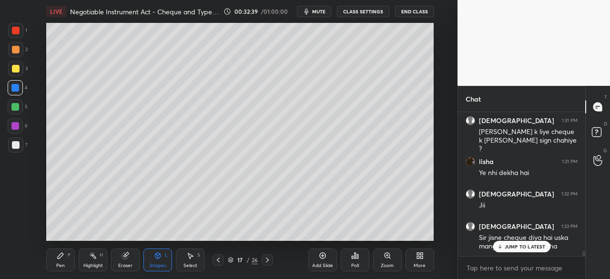
drag, startPoint x: 61, startPoint y: 268, endPoint x: 59, endPoint y: 263, distance: 5.0
click at [61, 268] on div "Pen" at bounding box center [60, 265] width 9 height 5
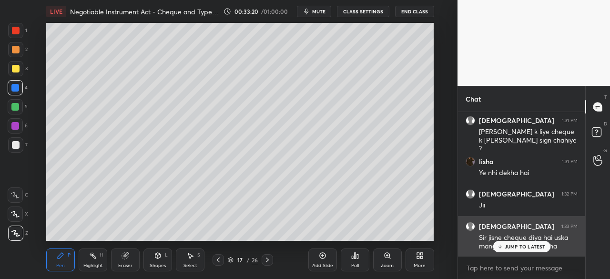
click at [511, 242] on div "JUMP TO LATEST" at bounding box center [521, 246] width 57 height 11
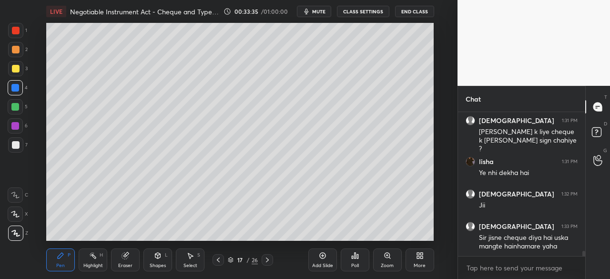
click at [222, 258] on div at bounding box center [218, 259] width 11 height 11
click at [218, 261] on icon at bounding box center [219, 260] width 8 height 8
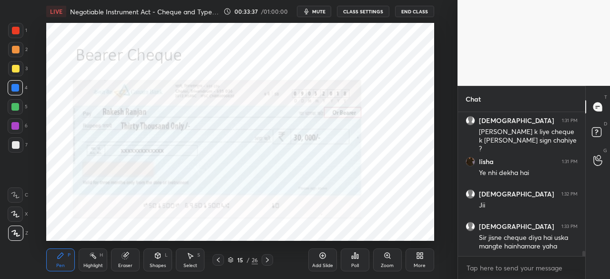
click at [219, 258] on icon at bounding box center [219, 260] width 8 height 8
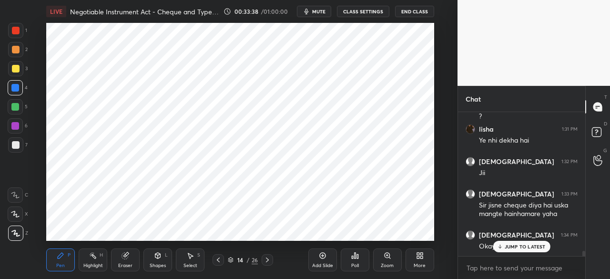
click at [267, 257] on icon at bounding box center [268, 260] width 8 height 8
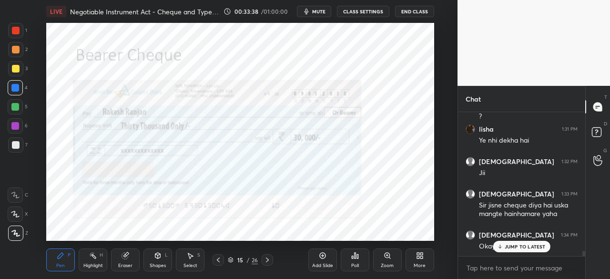
click at [268, 259] on icon at bounding box center [268, 260] width 8 height 8
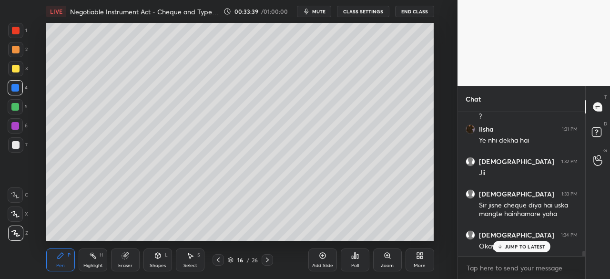
click at [267, 259] on icon at bounding box center [268, 260] width 8 height 8
click at [268, 258] on icon at bounding box center [268, 260] width 8 height 8
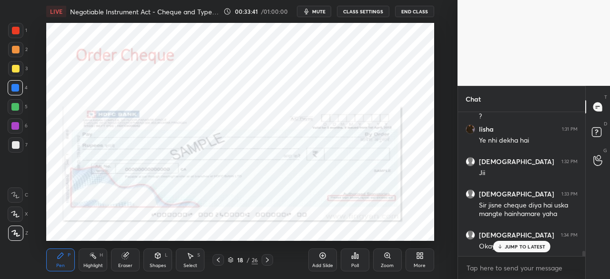
click at [18, 88] on div at bounding box center [15, 88] width 8 height 8
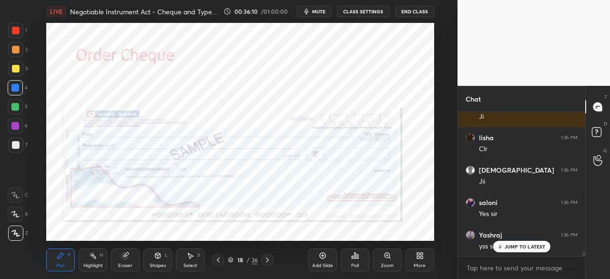
scroll to position [4017, 0]
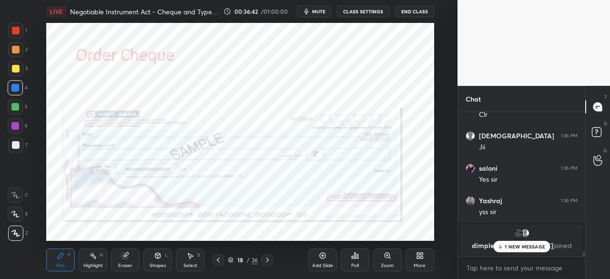
click at [266, 261] on icon at bounding box center [268, 260] width 8 height 8
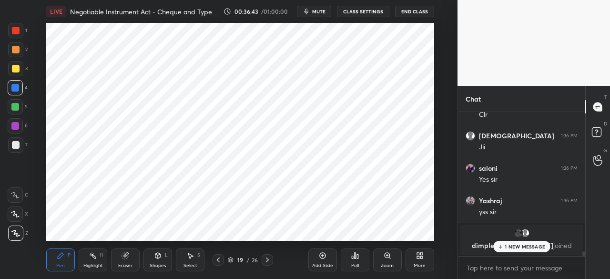
click at [216, 259] on icon at bounding box center [219, 260] width 8 height 8
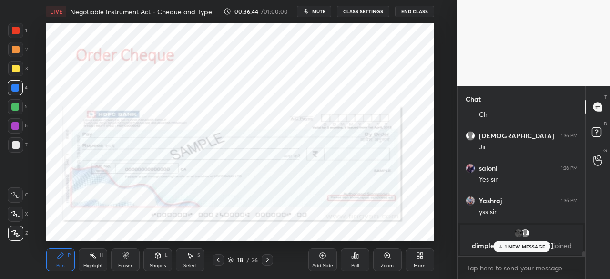
click at [267, 261] on icon at bounding box center [268, 260] width 8 height 8
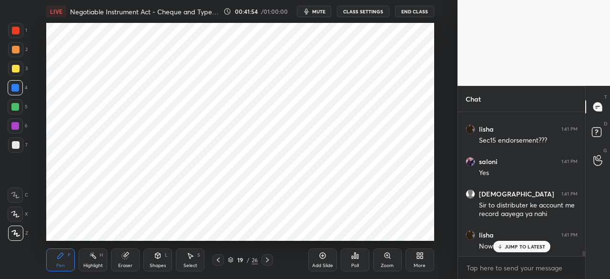
scroll to position [3760, 0]
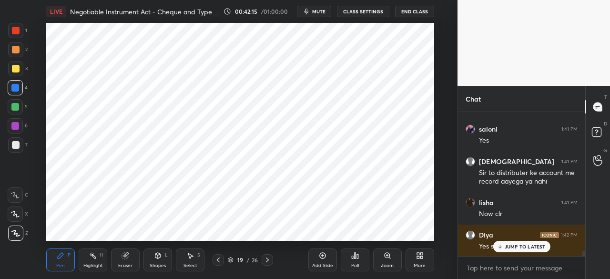
click at [218, 259] on icon at bounding box center [218, 260] width 3 height 5
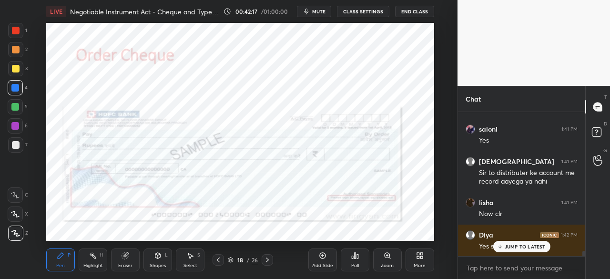
click at [219, 260] on icon at bounding box center [219, 260] width 8 height 8
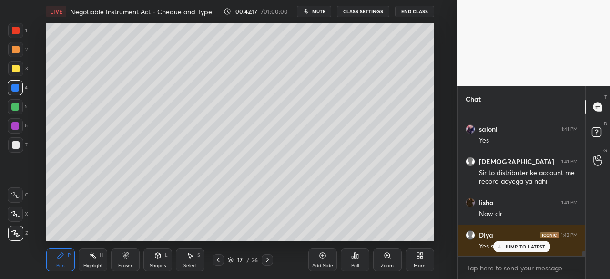
click at [220, 259] on icon at bounding box center [219, 260] width 8 height 8
click at [217, 261] on icon at bounding box center [219, 260] width 8 height 8
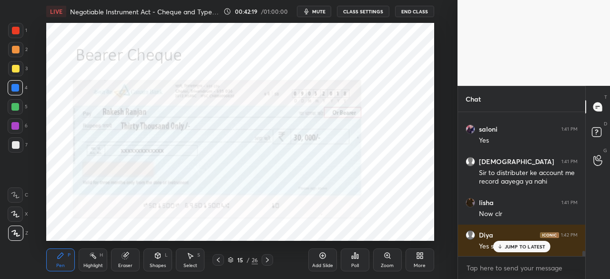
click at [218, 261] on icon at bounding box center [219, 260] width 8 height 8
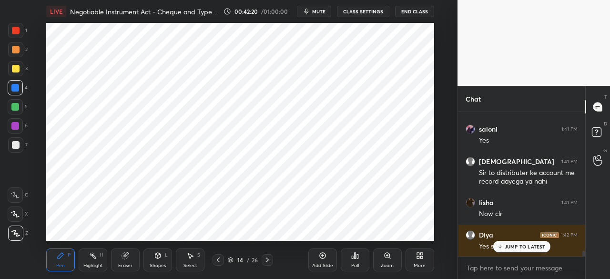
click at [215, 259] on icon at bounding box center [219, 260] width 8 height 8
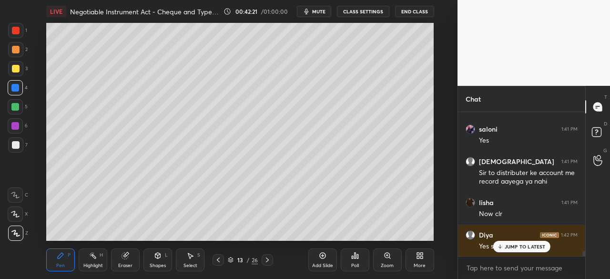
click at [220, 261] on icon at bounding box center [219, 260] width 8 height 8
click at [217, 258] on icon at bounding box center [219, 260] width 8 height 8
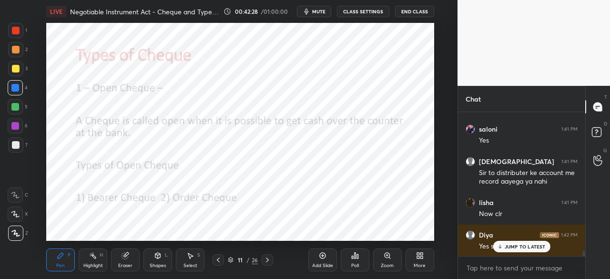
click at [265, 260] on icon at bounding box center [268, 260] width 8 height 8
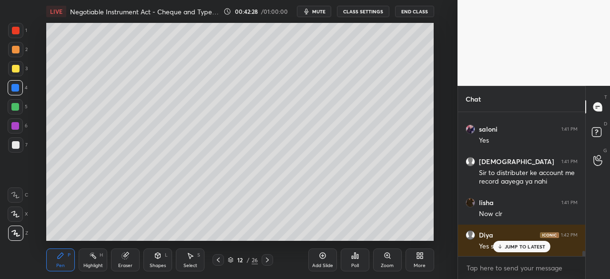
click at [268, 258] on icon at bounding box center [268, 260] width 8 height 8
click at [272, 258] on div at bounding box center [267, 259] width 11 height 11
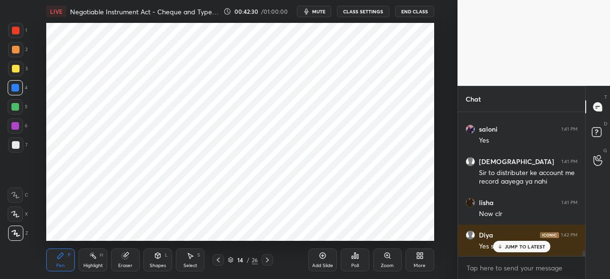
click at [268, 257] on icon at bounding box center [268, 260] width 8 height 8
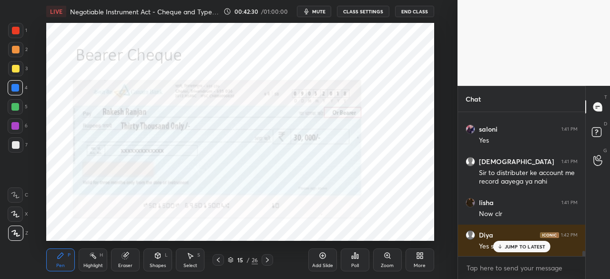
click at [268, 258] on icon at bounding box center [268, 260] width 8 height 8
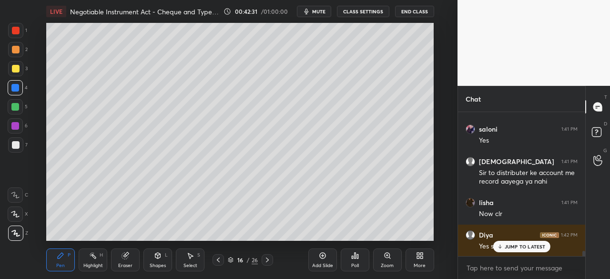
click at [269, 257] on icon at bounding box center [268, 260] width 8 height 8
click at [268, 257] on icon at bounding box center [268, 260] width 8 height 8
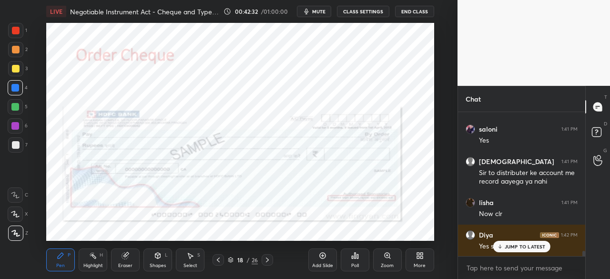
click at [268, 258] on icon at bounding box center [268, 260] width 8 height 8
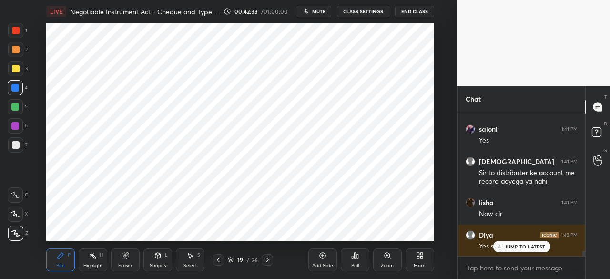
click at [270, 257] on icon at bounding box center [268, 260] width 8 height 8
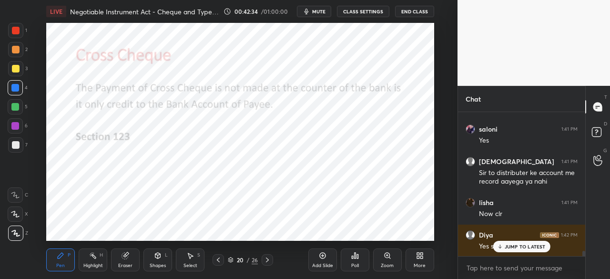
click at [13, 28] on div at bounding box center [16, 31] width 8 height 8
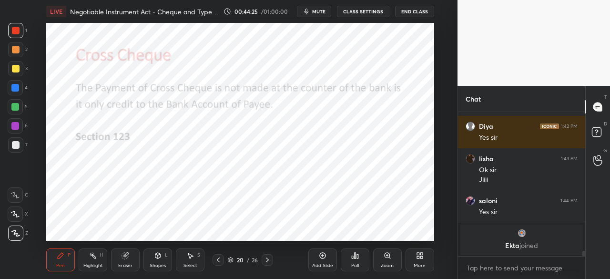
scroll to position [3902, 0]
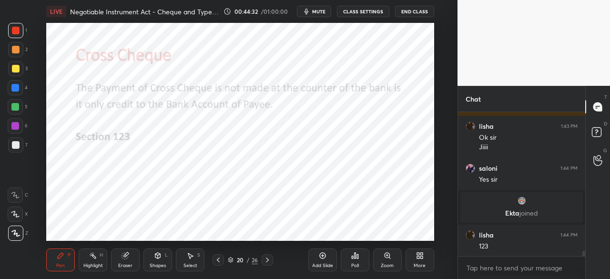
click at [322, 260] on div "Add Slide" at bounding box center [323, 259] width 29 height 23
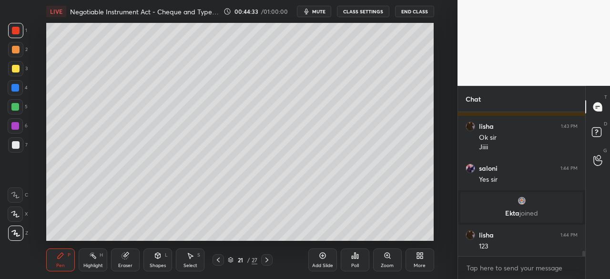
click at [16, 69] on div at bounding box center [16, 69] width 8 height 8
click at [158, 260] on div "Shapes L" at bounding box center [158, 259] width 29 height 23
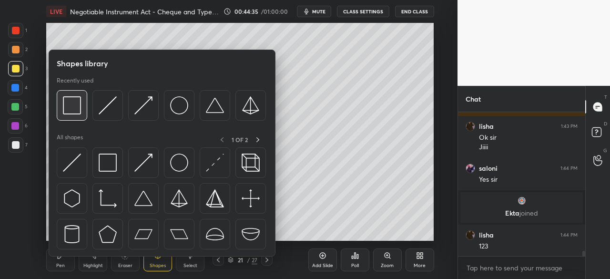
click at [73, 108] on img at bounding box center [72, 105] width 18 height 18
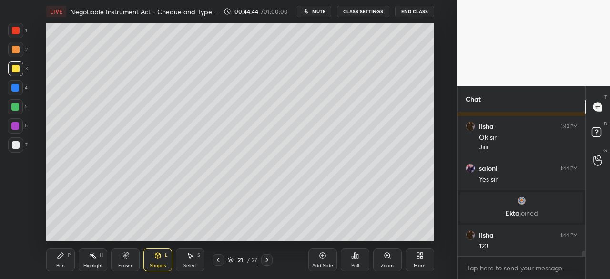
click at [157, 263] on div "Shapes" at bounding box center [158, 265] width 16 height 5
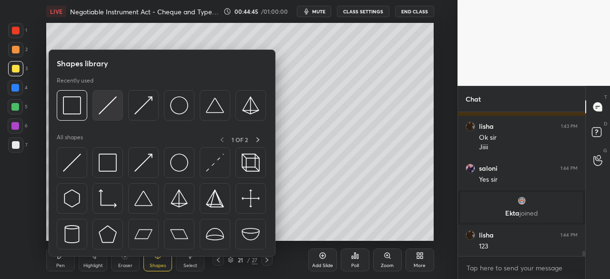
click at [107, 110] on img at bounding box center [108, 105] width 18 height 18
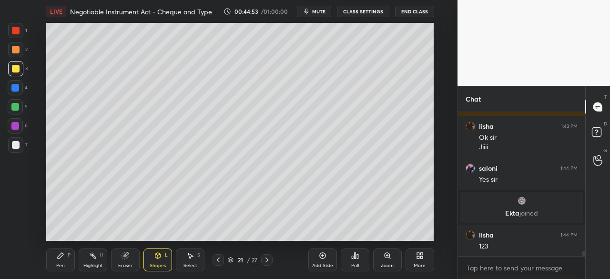
click at [57, 262] on div "Pen P" at bounding box center [60, 259] width 29 height 23
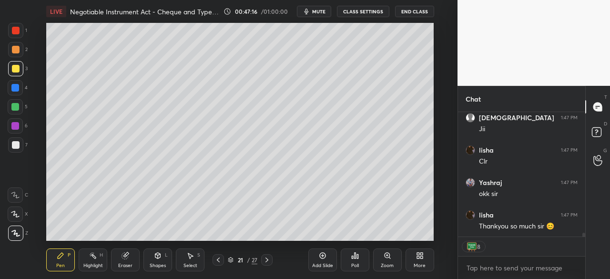
scroll to position [4149, 0]
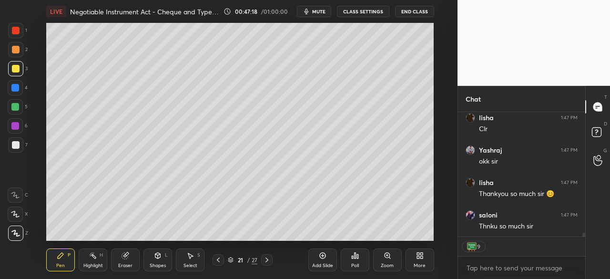
click at [418, 10] on button "End Class" at bounding box center [414, 11] width 39 height 11
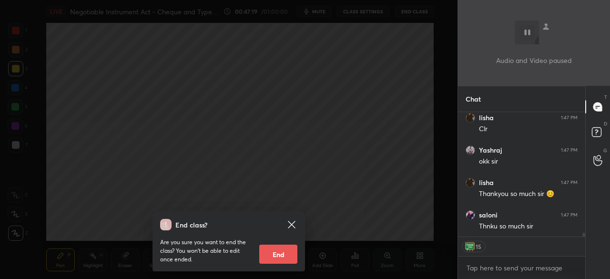
click at [272, 260] on button "End" at bounding box center [278, 254] width 38 height 19
type textarea "x"
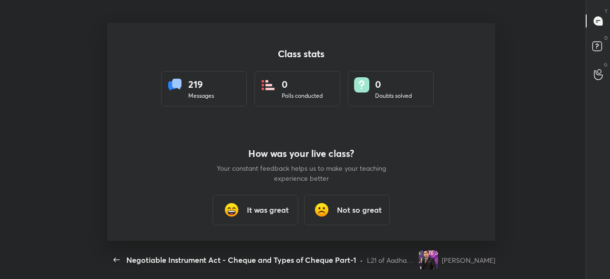
scroll to position [0, 0]
